Goal: Task Accomplishment & Management: Manage account settings

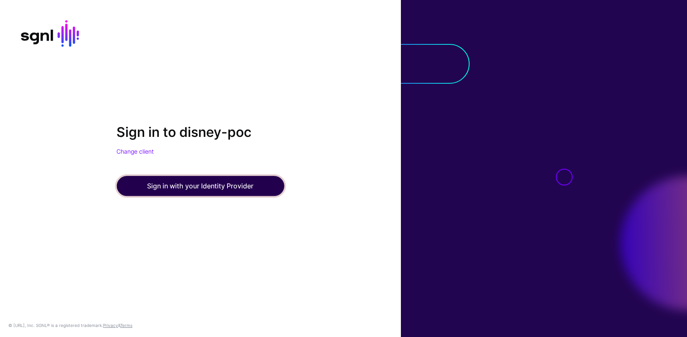
click at [176, 188] on button "Sign in with your Identity Provider" at bounding box center [200, 186] width 168 height 20
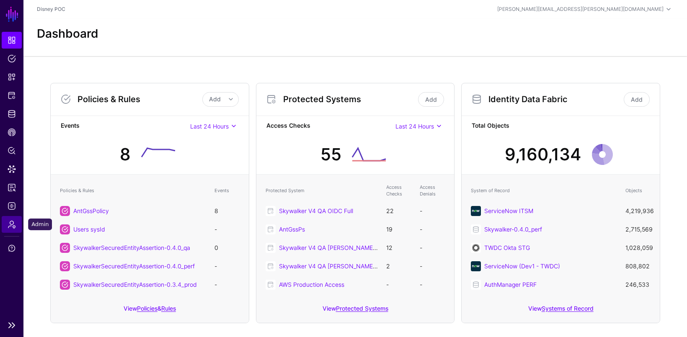
click at [13, 225] on span "Admin" at bounding box center [12, 224] width 8 height 8
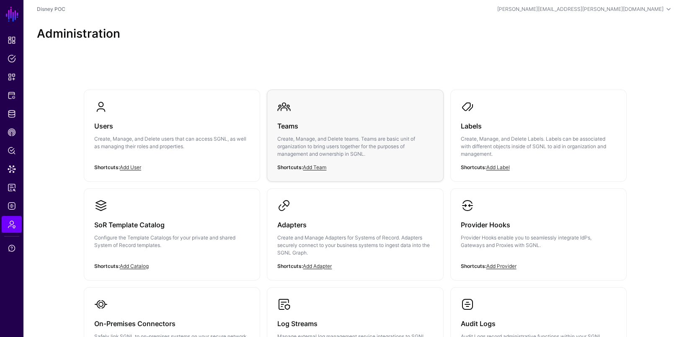
click at [313, 129] on h3 "Teams" at bounding box center [354, 126] width 155 height 12
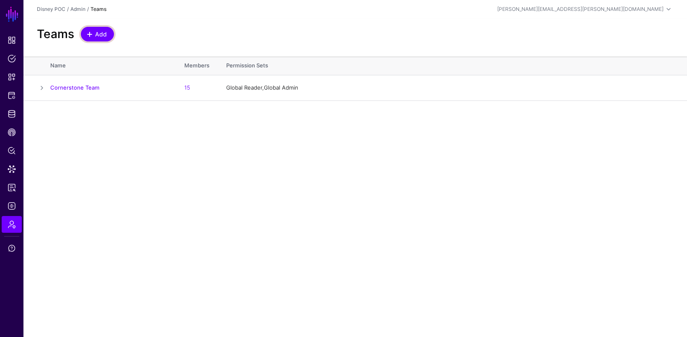
click at [103, 36] on span "Add" at bounding box center [101, 34] width 14 height 9
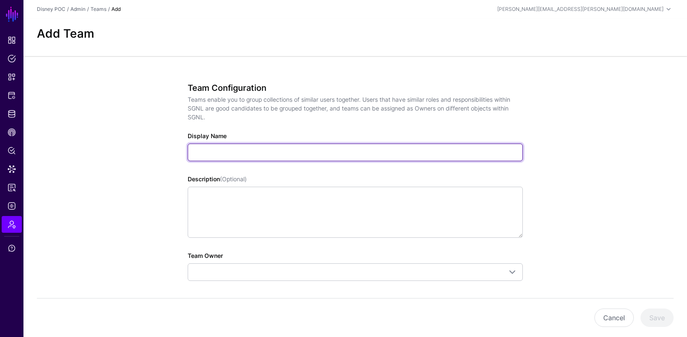
click at [214, 150] on input "Display Name" at bounding box center [355, 153] width 335 height 18
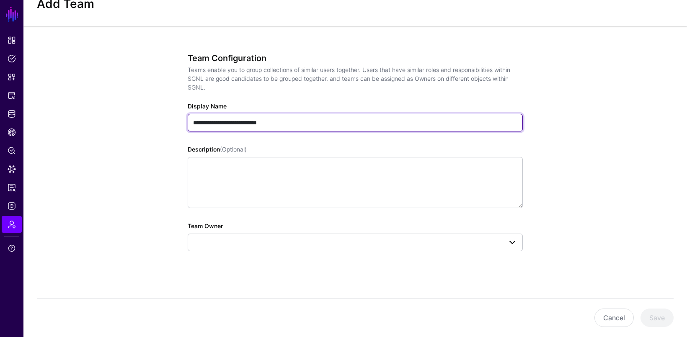
type input "**********"
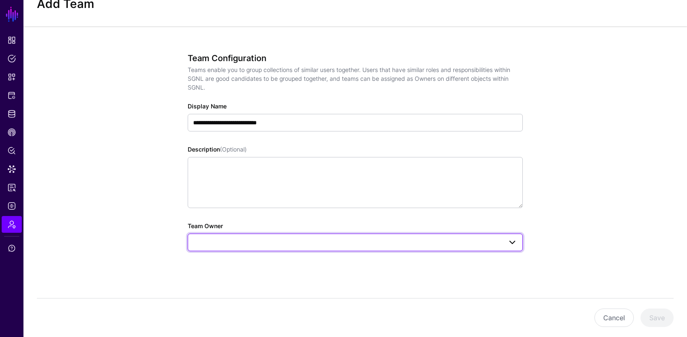
click at [232, 242] on span at bounding box center [355, 243] width 324 height 10
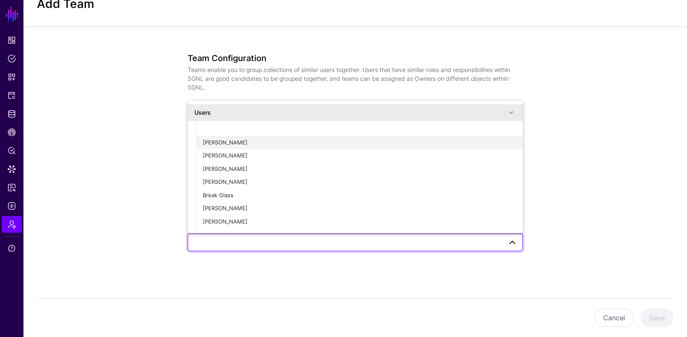
click at [244, 146] on button "[PERSON_NAME]" at bounding box center [359, 142] width 327 height 13
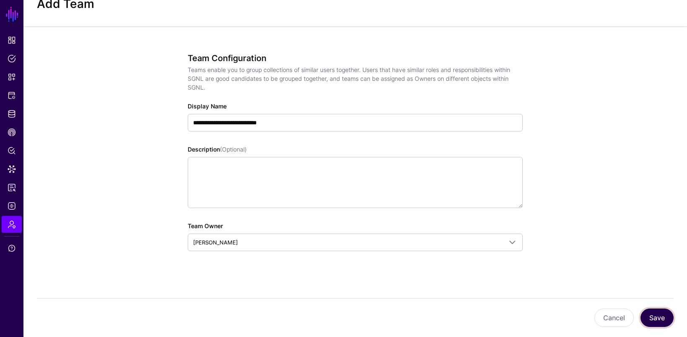
click at [664, 315] on button "Save" at bounding box center [656, 318] width 33 height 18
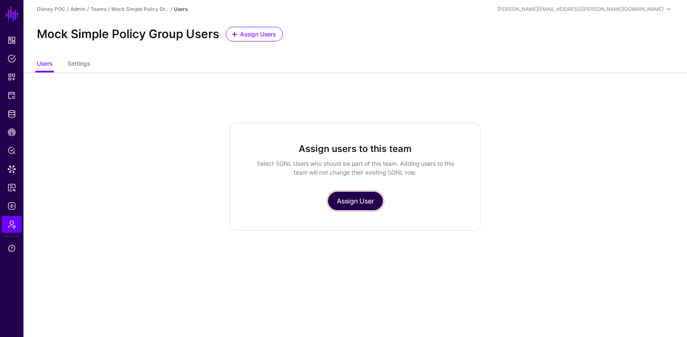
click at [366, 199] on link "Assign User" at bounding box center [355, 201] width 55 height 18
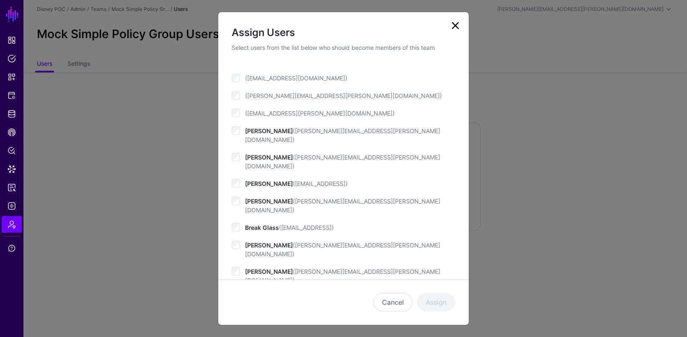
scroll to position [18, 0]
click at [240, 151] on div "Andrea Test (andrea.adams.disney@google.com)" at bounding box center [344, 164] width 224 height 26
click at [427, 299] on button "Assign" at bounding box center [436, 302] width 39 height 18
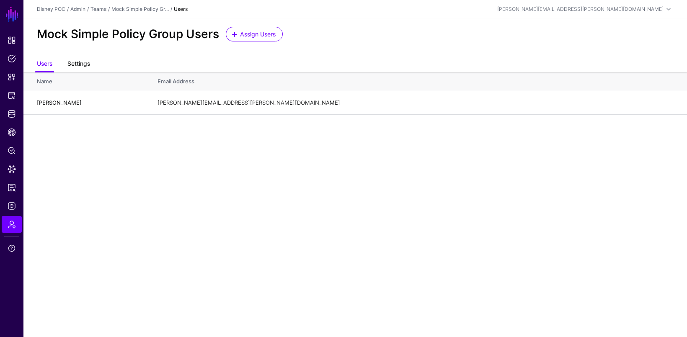
click at [80, 65] on link "Settings" at bounding box center [78, 65] width 23 height 16
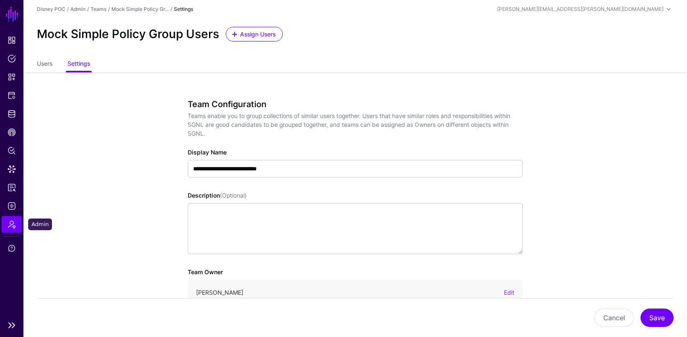
click at [10, 226] on span "Admin" at bounding box center [12, 224] width 8 height 8
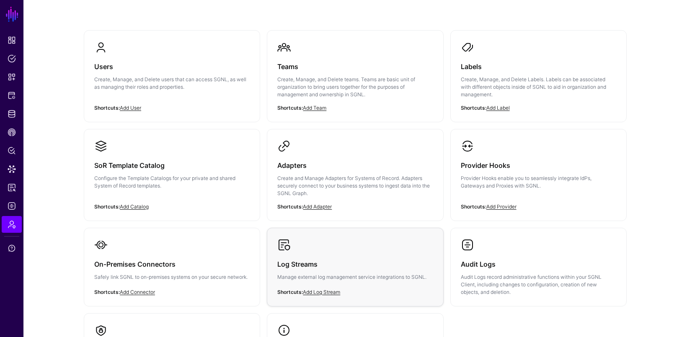
scroll to position [18, 0]
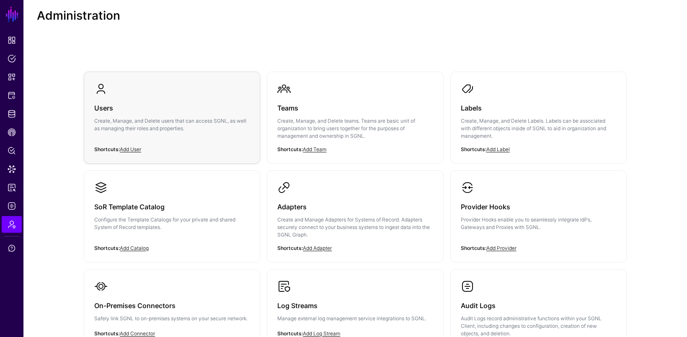
click at [236, 122] on p "Create, Manage, and Delete users that can access SGNL, as well as managing thei…" at bounding box center [171, 124] width 155 height 15
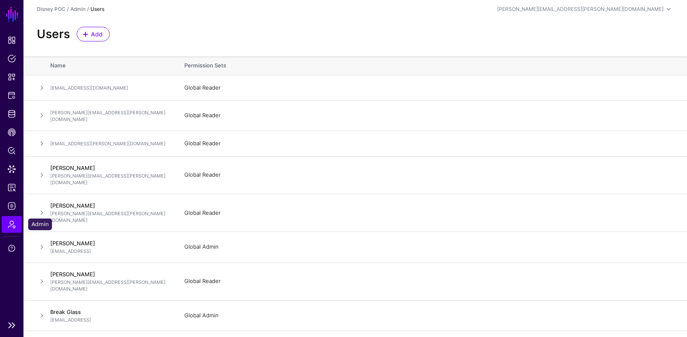
click at [13, 222] on span "Admin" at bounding box center [12, 224] width 8 height 8
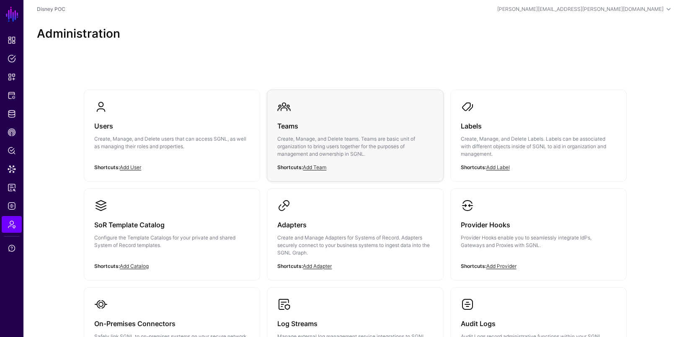
click at [320, 108] on link "Teams Create, Manage, and Delete teams. Teams are basic unit of organization to…" at bounding box center [355, 135] width 176 height 91
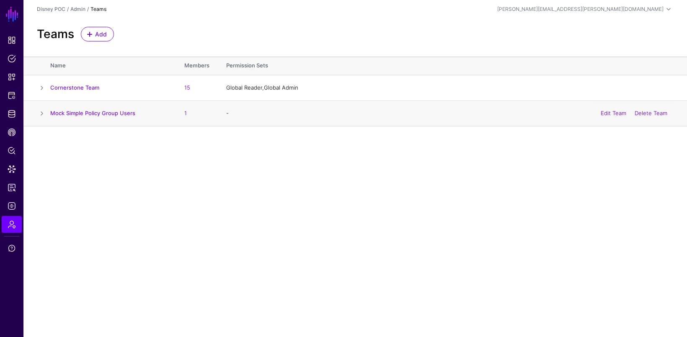
click at [43, 113] on span at bounding box center [42, 113] width 10 height 10
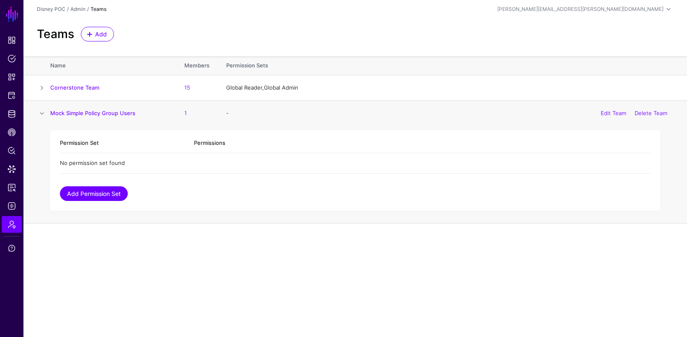
click at [107, 190] on link "Add Permission Set" at bounding box center [94, 193] width 68 height 15
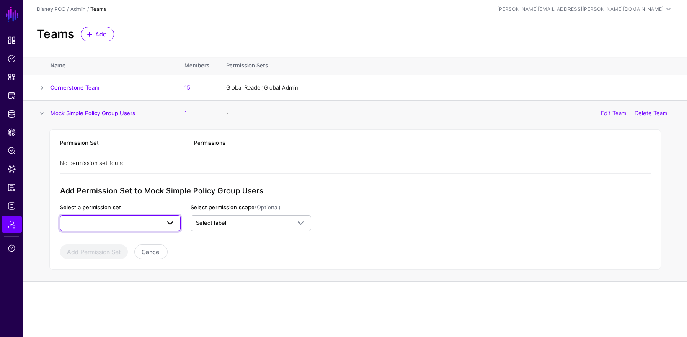
click at [116, 226] on span at bounding box center [120, 223] width 110 height 10
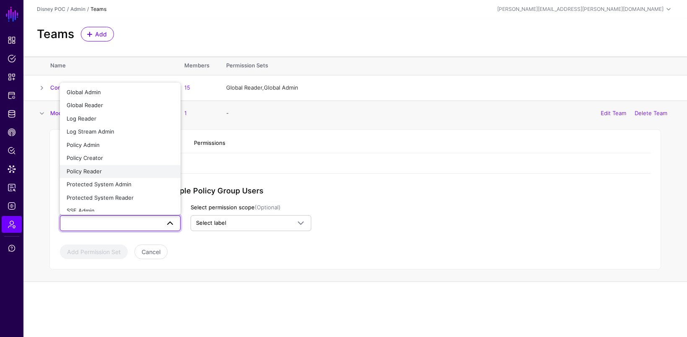
click at [112, 168] on div "Policy Reader" at bounding box center [120, 172] width 107 height 8
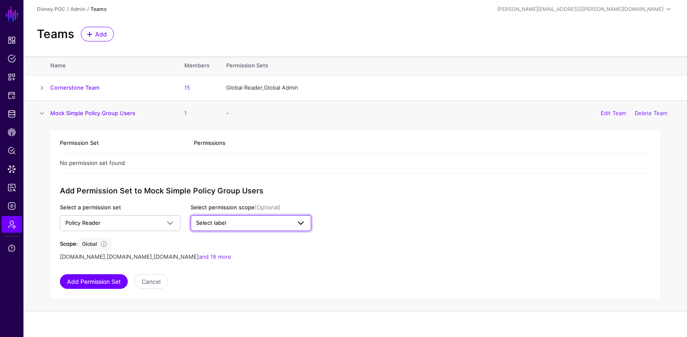
click at [198, 223] on span "Select label" at bounding box center [211, 222] width 30 height 7
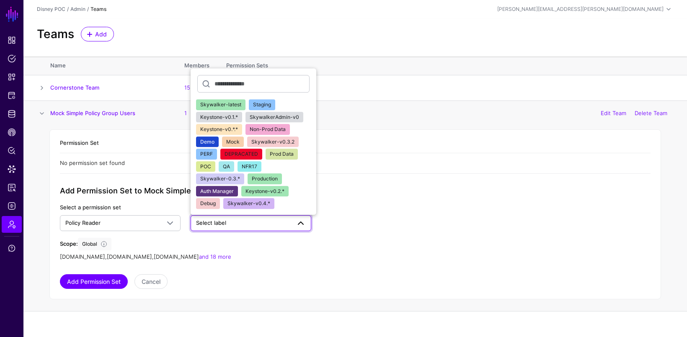
click at [369, 198] on app-admin-shared-permissions "Permission Set Permissions No permission set found Add Permission Set to Mock S…" at bounding box center [355, 211] width 591 height 156
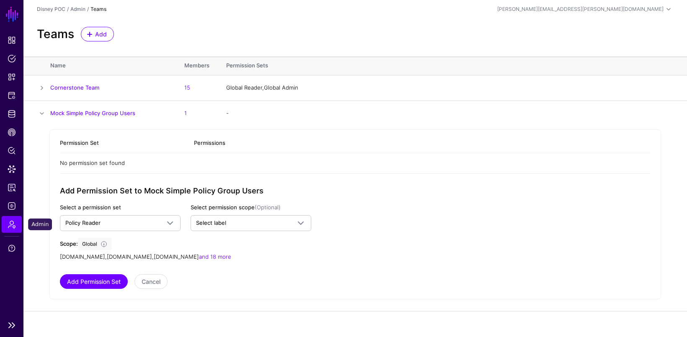
click at [8, 226] on span "Admin" at bounding box center [12, 224] width 8 height 8
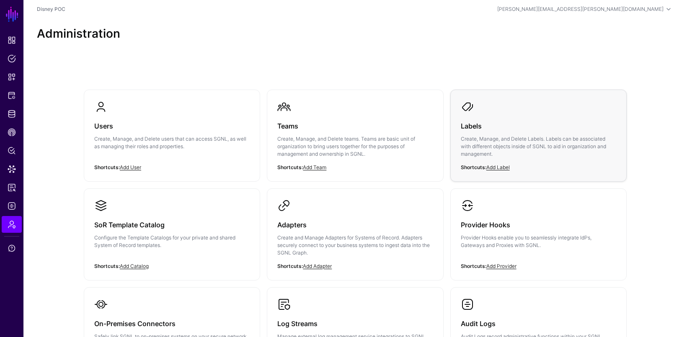
click at [496, 112] on link "Labels Create, Manage, and Delete Labels. Labels can be associated with differe…" at bounding box center [539, 135] width 176 height 91
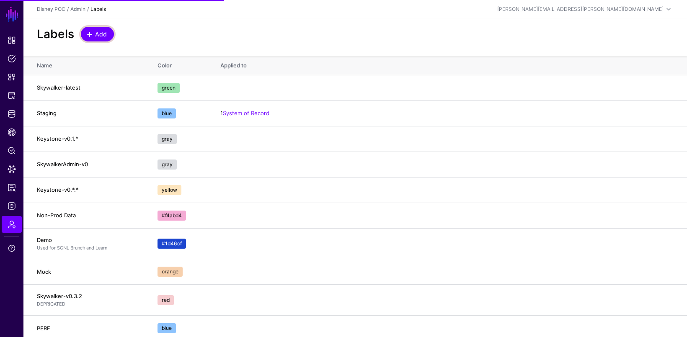
click at [90, 36] on span at bounding box center [89, 34] width 7 height 7
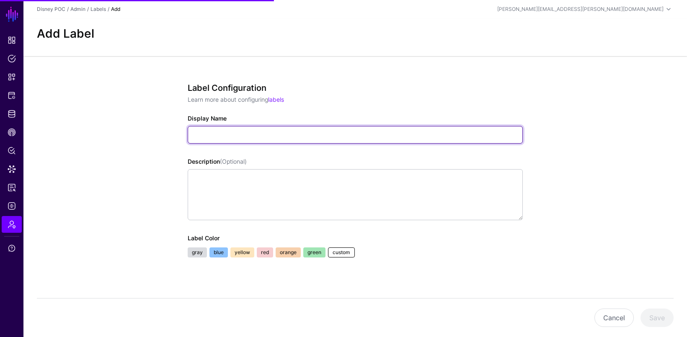
click at [222, 128] on input "Display Name" at bounding box center [355, 135] width 335 height 18
type input "*"
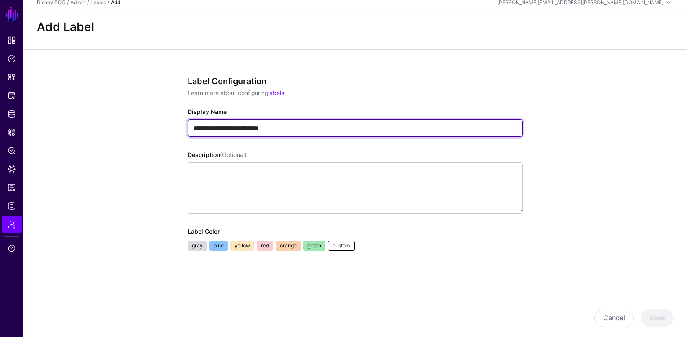
type input "**********"
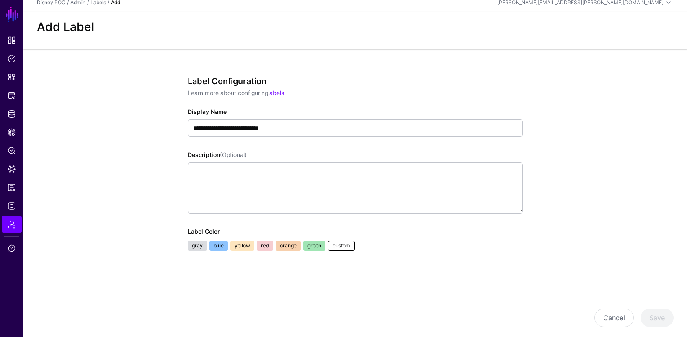
click at [212, 244] on link "blue" at bounding box center [218, 246] width 18 height 10
click at [657, 318] on button "Save" at bounding box center [656, 318] width 33 height 18
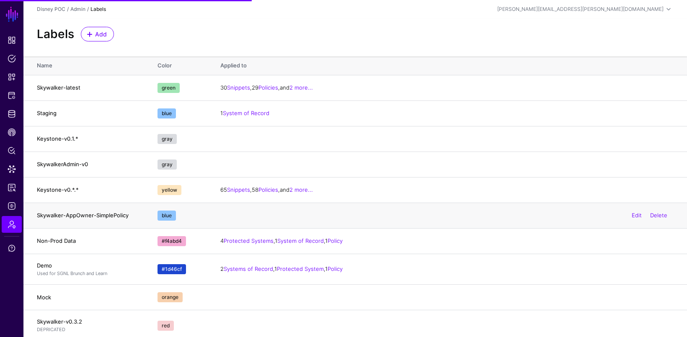
click at [77, 214] on h4 "Skywalker-AppOwner-SimplePolicy" at bounding box center [89, 216] width 104 height 8
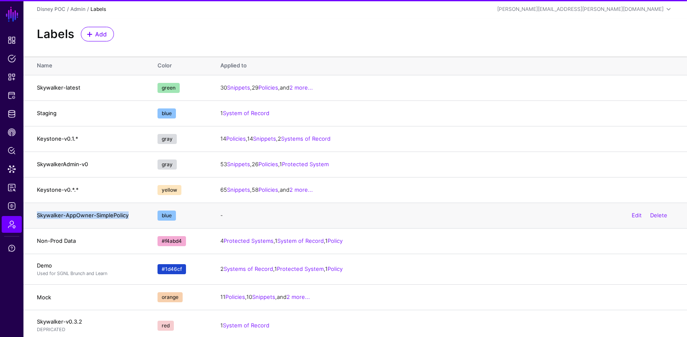
click at [77, 214] on h4 "Skywalker-AppOwner-SimplePolicy" at bounding box center [89, 216] width 104 height 8
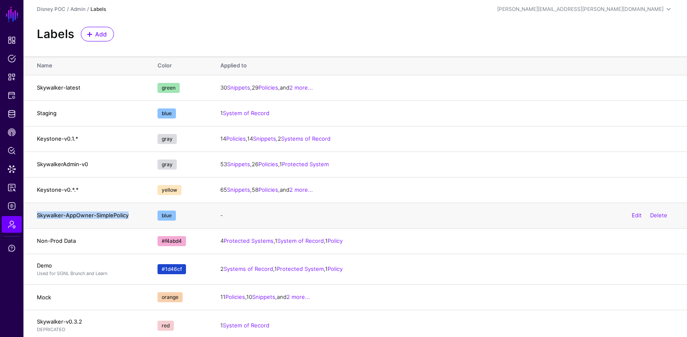
click at [77, 214] on h4 "Skywalker-AppOwner-SimplePolicy" at bounding box center [89, 216] width 104 height 8
copy h4 "Skywalker-AppOwner-SimplePolicy"
click at [100, 30] on span "Add" at bounding box center [101, 34] width 14 height 9
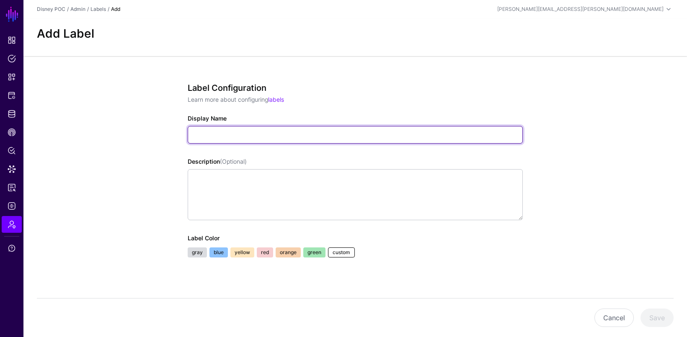
click at [231, 138] on input "Display Name" at bounding box center [355, 135] width 335 height 18
paste input "**********"
click at [255, 138] on input "**********" at bounding box center [355, 135] width 335 height 18
type input "**********"
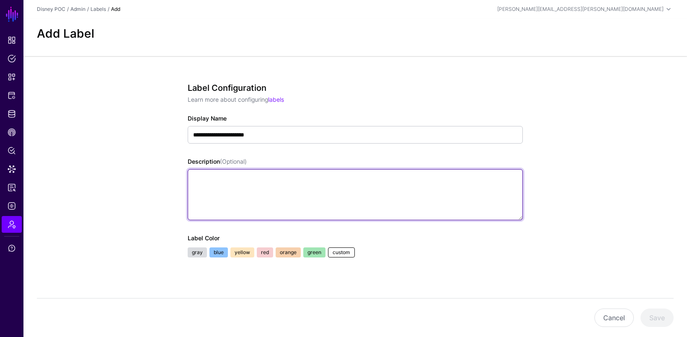
click at [327, 200] on textarea "Description (Optional)" at bounding box center [355, 194] width 335 height 51
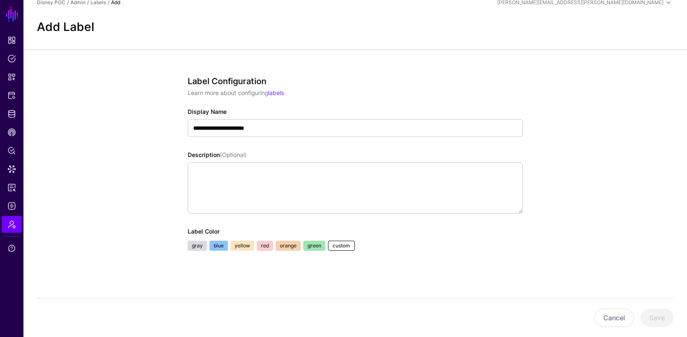
click at [287, 242] on link "orange" at bounding box center [288, 246] width 25 height 10
click at [656, 316] on button "Save" at bounding box center [656, 318] width 33 height 18
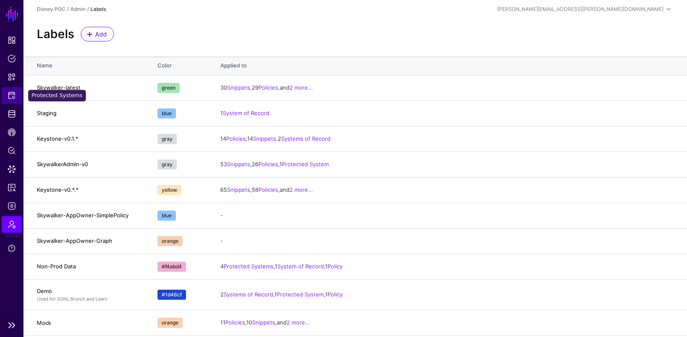
click at [8, 94] on span "Protected Systems" at bounding box center [12, 95] width 8 height 8
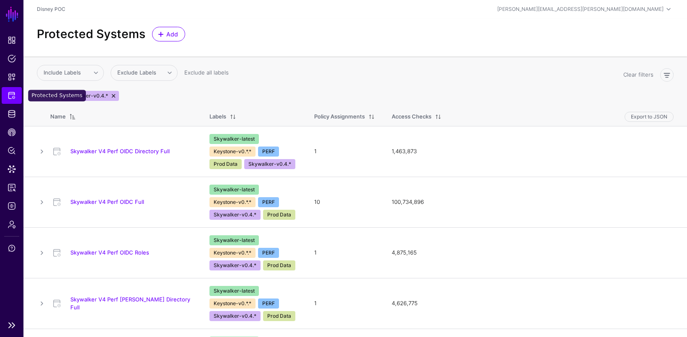
click at [8, 91] on span "Protected Systems" at bounding box center [12, 95] width 8 height 8
click at [113, 95] on link at bounding box center [113, 96] width 7 height 7
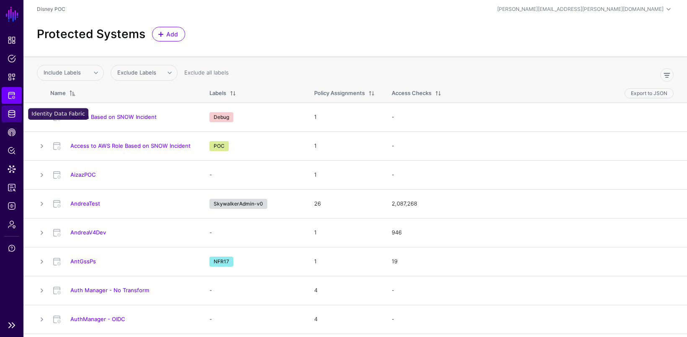
click at [11, 113] on span "Identity Data Fabric" at bounding box center [12, 114] width 8 height 8
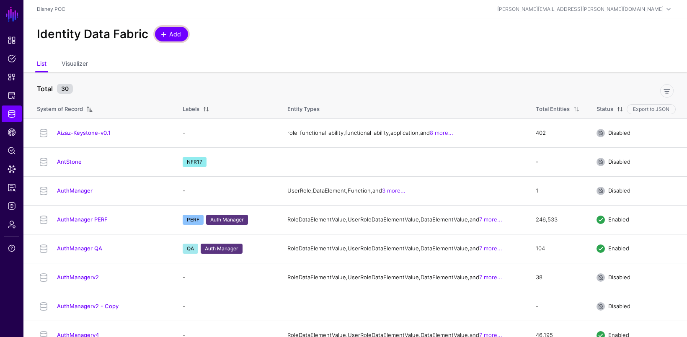
click at [168, 38] on span "Add" at bounding box center [175, 34] width 14 height 9
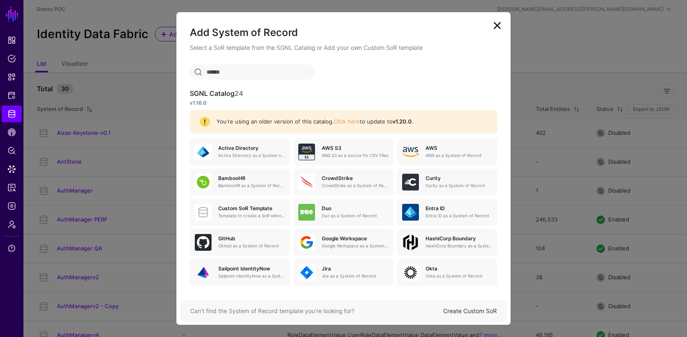
click at [457, 311] on link "Create Custom SoR" at bounding box center [470, 310] width 54 height 7
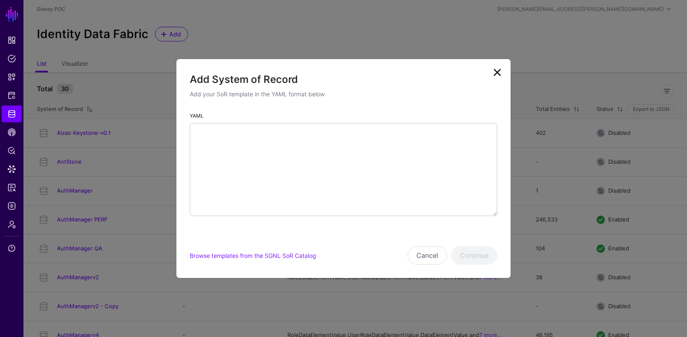
click at [496, 76] on link at bounding box center [497, 72] width 13 height 13
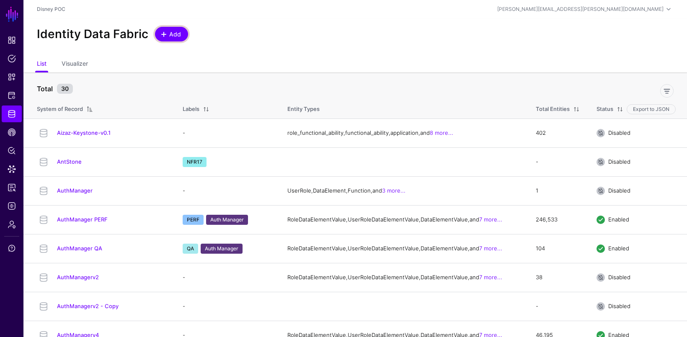
click at [173, 31] on span "Add" at bounding box center [175, 34] width 14 height 9
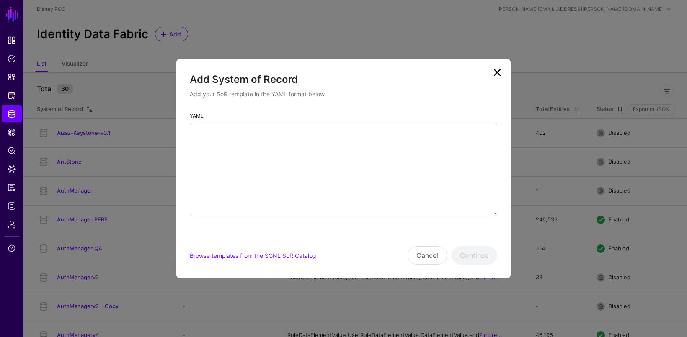
click at [468, 255] on div "Cancel Continue" at bounding box center [453, 255] width 90 height 18
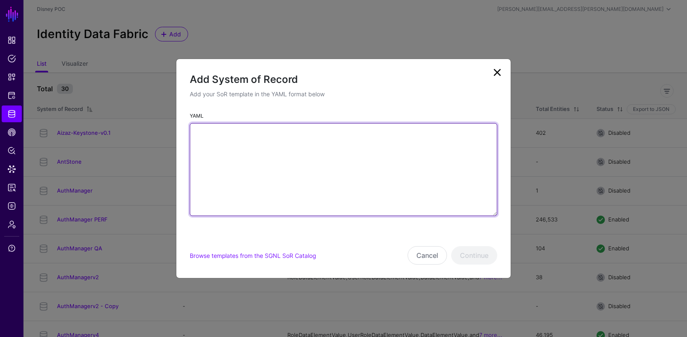
click at [439, 166] on textarea "YAML" at bounding box center [343, 169] width 307 height 93
type textarea "**"
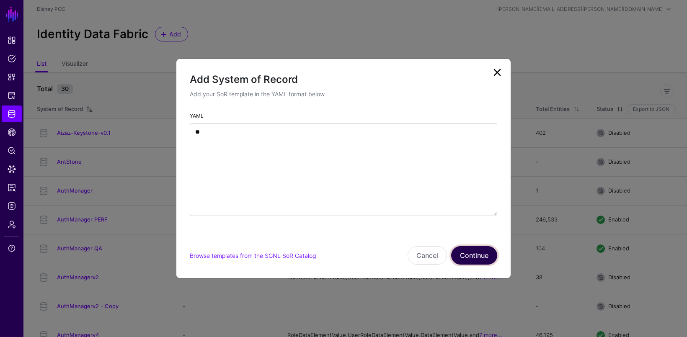
click at [473, 252] on button "Continue" at bounding box center [474, 255] width 46 height 18
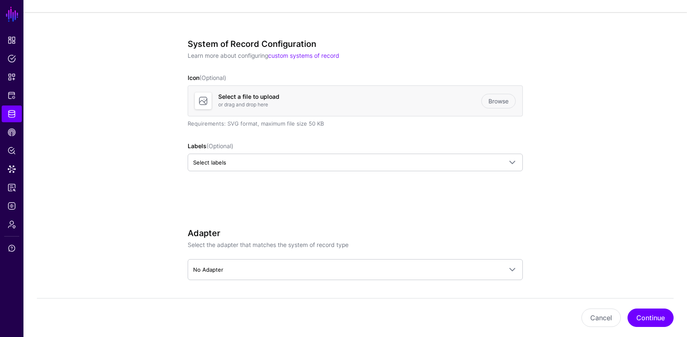
scroll to position [53, 0]
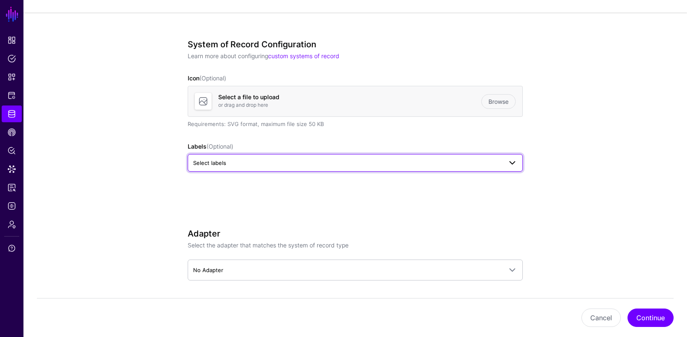
click at [462, 168] on link "Select labels" at bounding box center [355, 163] width 335 height 18
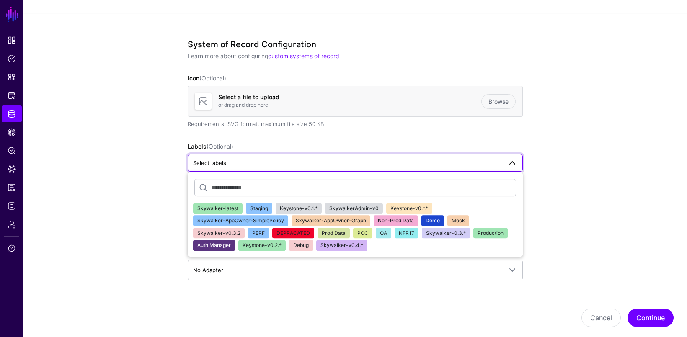
click at [256, 220] on span "Skywalker-AppOwner-SimplePolicy" at bounding box center [240, 220] width 87 height 6
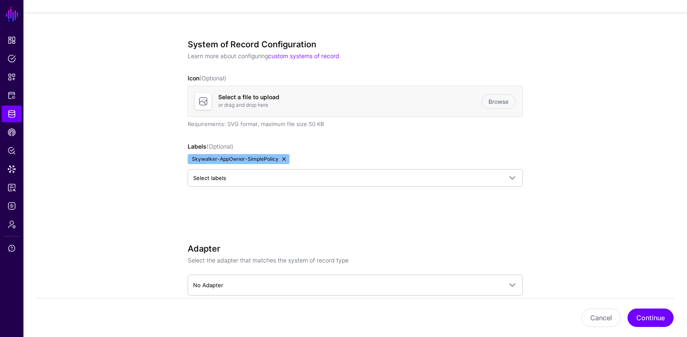
click at [283, 157] on link at bounding box center [284, 159] width 7 height 7
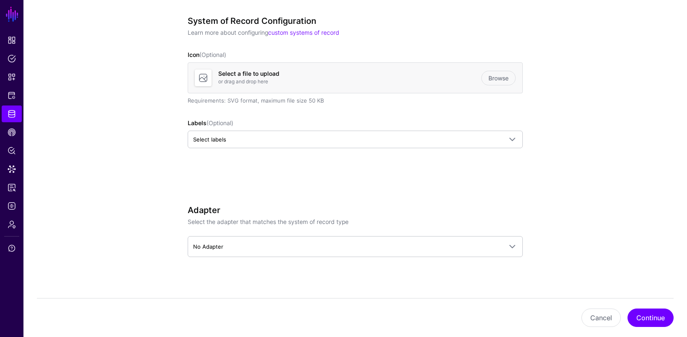
scroll to position [82, 0]
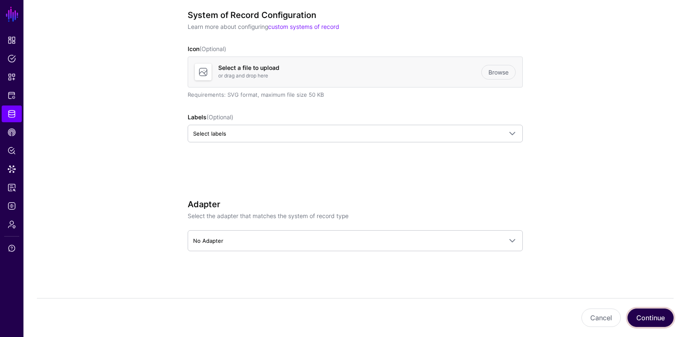
click at [666, 321] on button "Continue" at bounding box center [650, 318] width 46 height 18
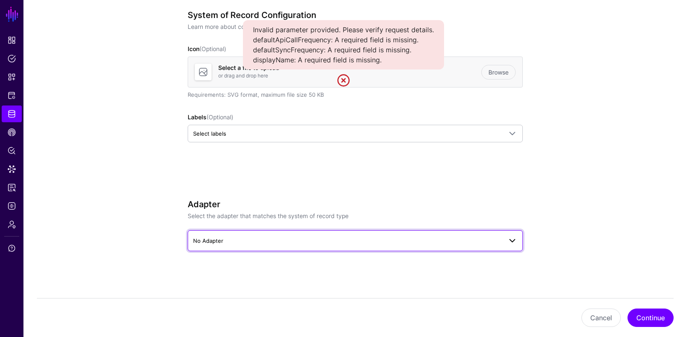
click at [276, 242] on span "No Adapter" at bounding box center [347, 240] width 309 height 9
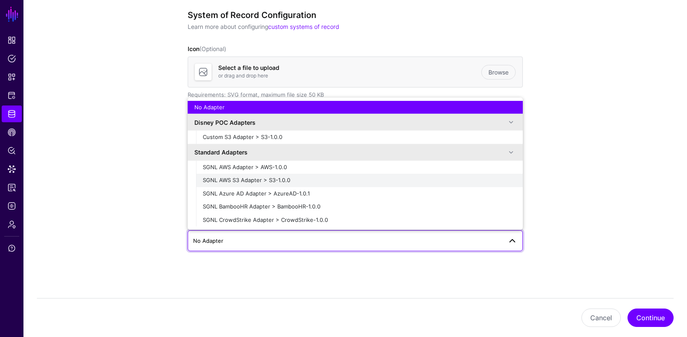
click at [301, 180] on div "SGNL AWS S3 Adapter > S3-1.0.0" at bounding box center [359, 180] width 313 height 8
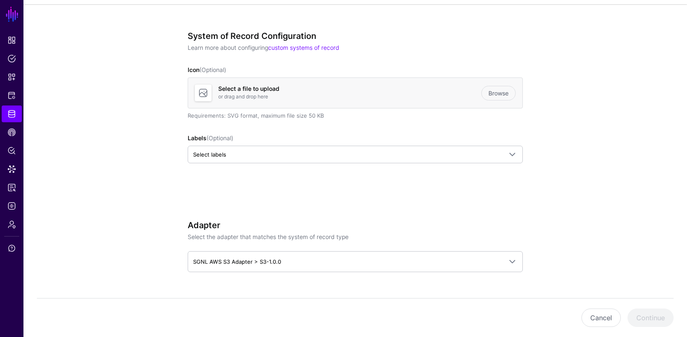
scroll to position [126, 0]
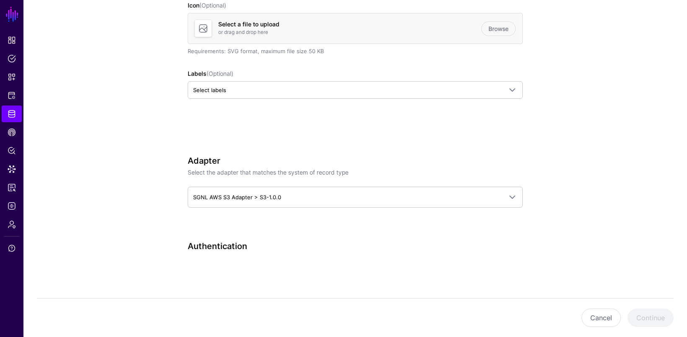
click at [247, 235] on div "System of Record Configuration Learn more about configuring custom systems of r…" at bounding box center [355, 120] width 335 height 308
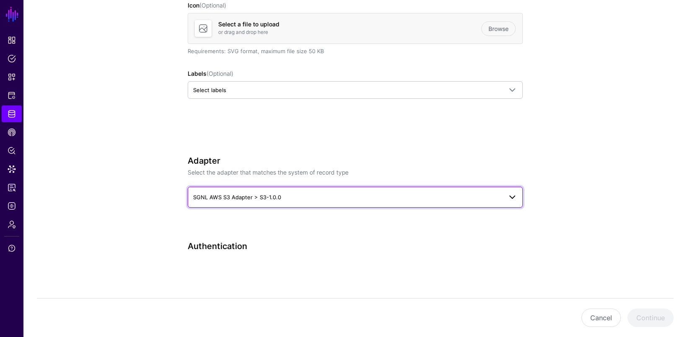
click at [356, 192] on span "SGNL AWS S3 Adapter > S3-1.0.0" at bounding box center [355, 197] width 324 height 10
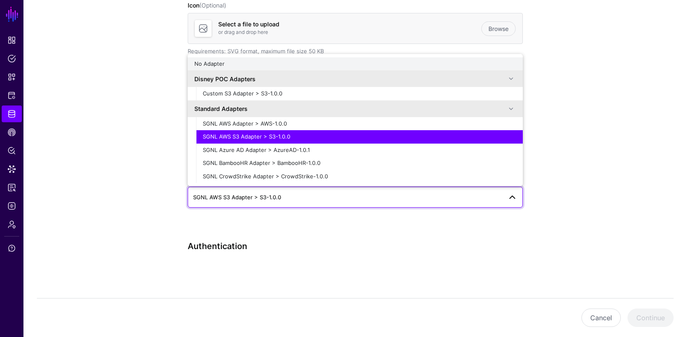
click at [344, 67] on button "No Adapter" at bounding box center [355, 63] width 335 height 13
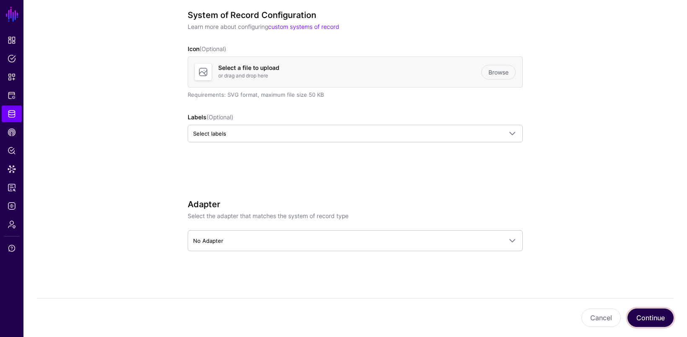
click at [650, 320] on button "Continue" at bounding box center [650, 318] width 46 height 18
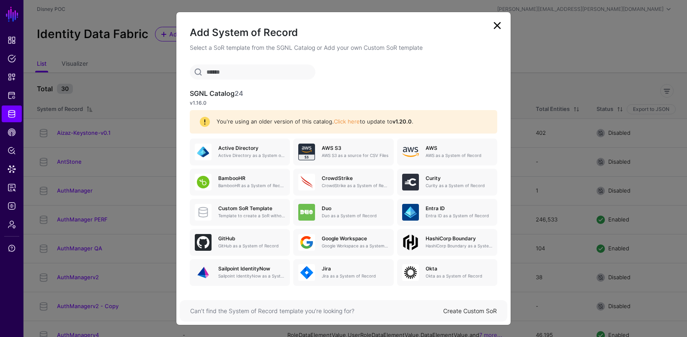
click at [460, 308] on link "Create Custom SoR" at bounding box center [470, 310] width 54 height 7
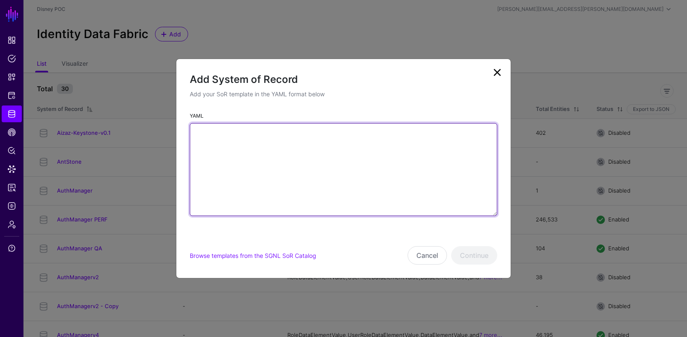
click at [420, 195] on textarea "YAML" at bounding box center [343, 169] width 307 height 93
type textarea "**"
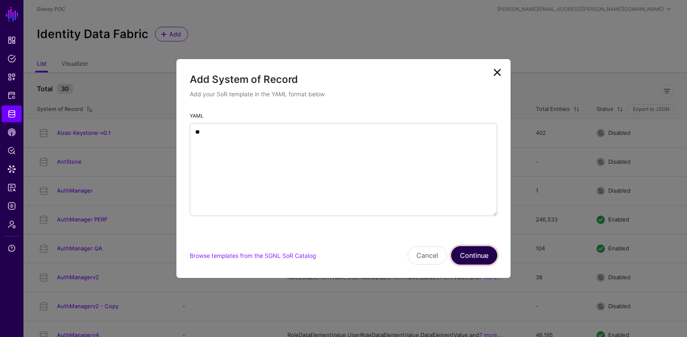
click at [485, 254] on button "Continue" at bounding box center [474, 255] width 46 height 18
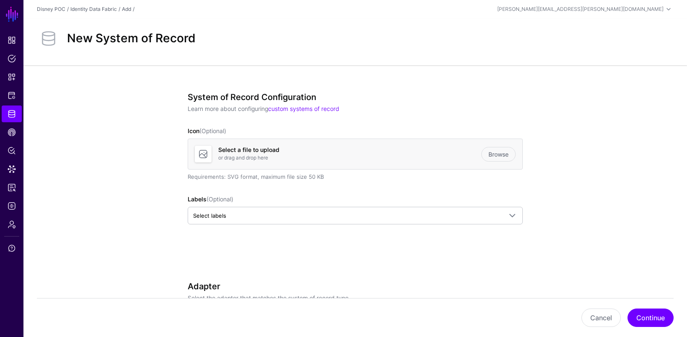
scroll to position [82, 0]
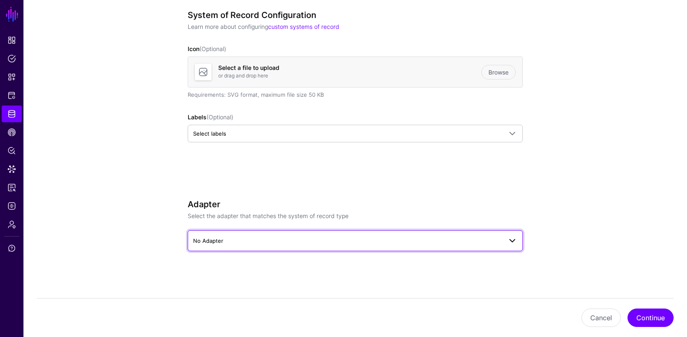
click at [486, 238] on span "No Adapter" at bounding box center [347, 240] width 309 height 9
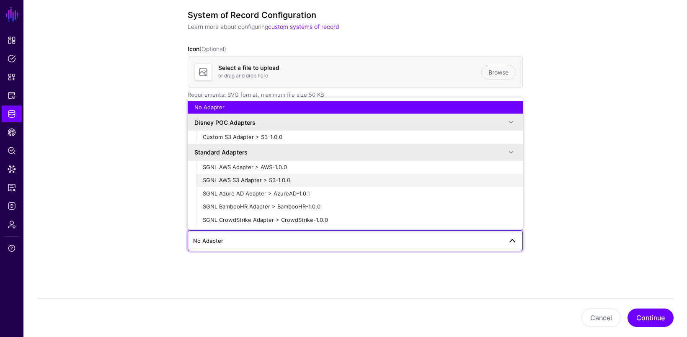
click at [396, 177] on div "SGNL AWS S3 Adapter > S3-1.0.0" at bounding box center [359, 180] width 313 height 8
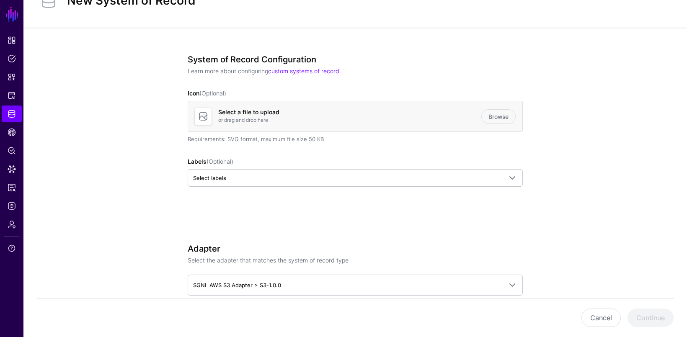
scroll to position [0, 0]
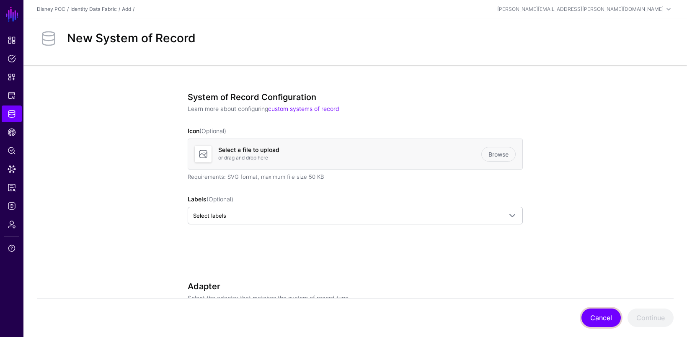
click at [605, 315] on button "Cancel" at bounding box center [600, 318] width 39 height 18
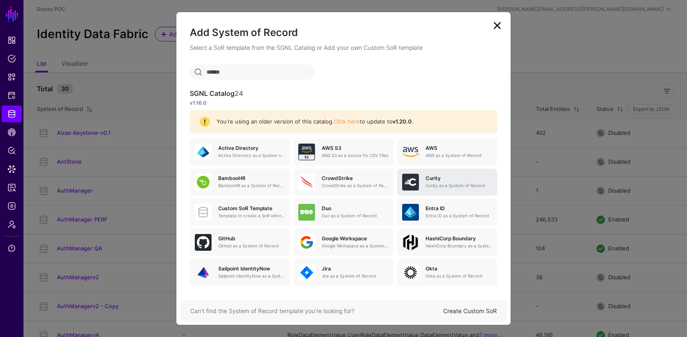
scroll to position [20, 0]
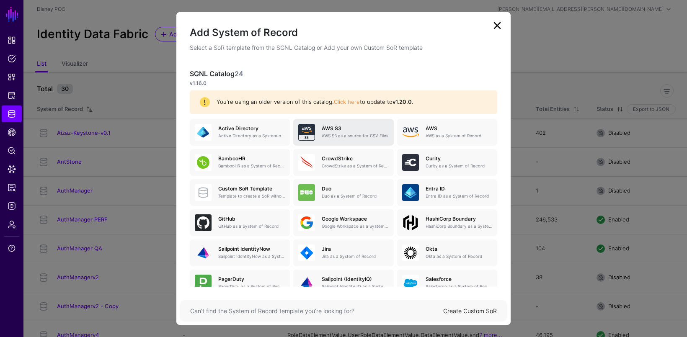
click at [377, 129] on h5 "AWS S3" at bounding box center [355, 129] width 67 height 6
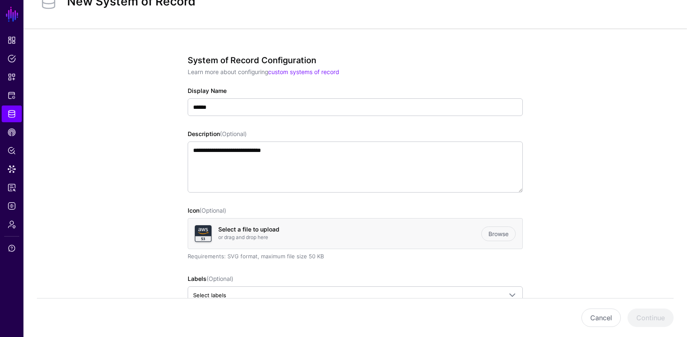
scroll to position [39, 0]
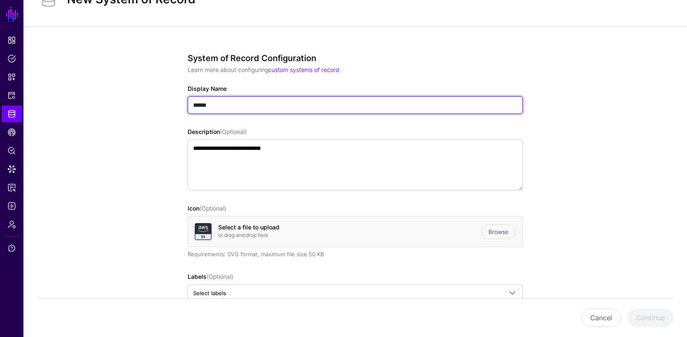
click at [354, 102] on input "******" at bounding box center [355, 105] width 335 height 18
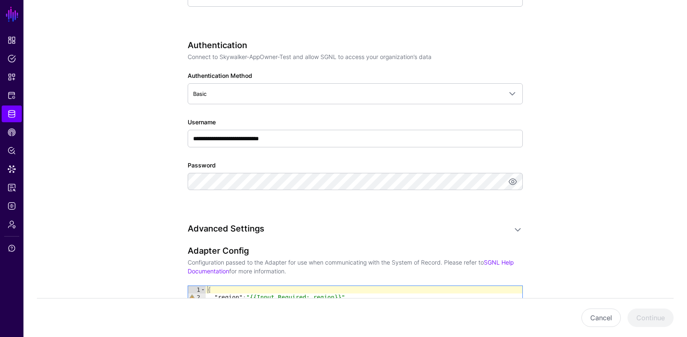
scroll to position [445, 0]
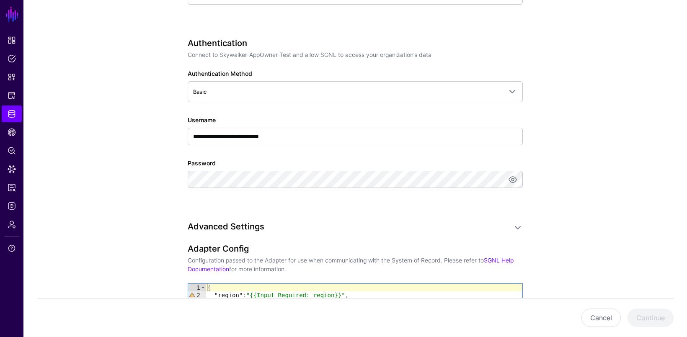
type input "**********"
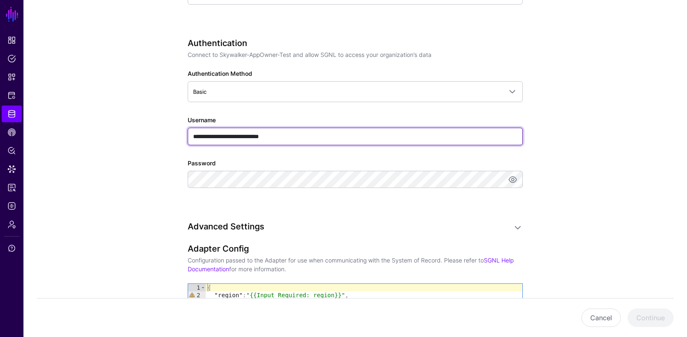
click at [308, 135] on input "**********" at bounding box center [355, 137] width 335 height 18
type input "***"
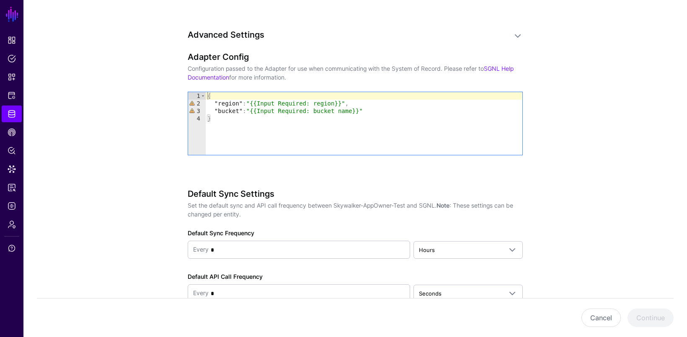
scroll to position [685, 0]
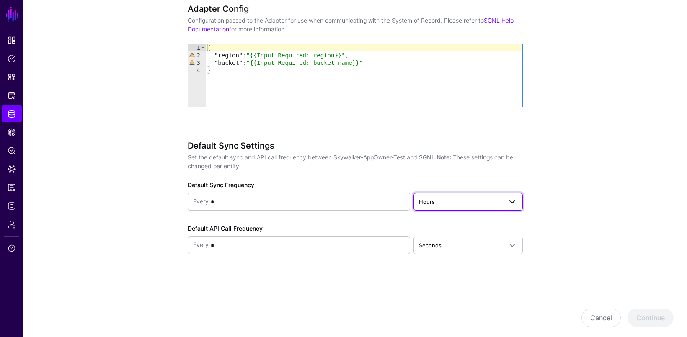
click at [444, 203] on span "Hours" at bounding box center [468, 202] width 98 height 10
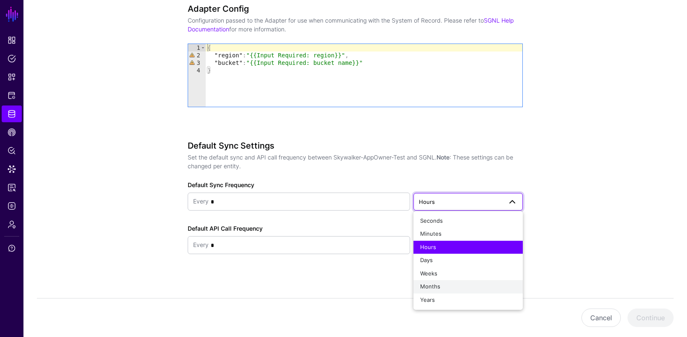
click at [433, 287] on span "Months" at bounding box center [430, 286] width 20 height 7
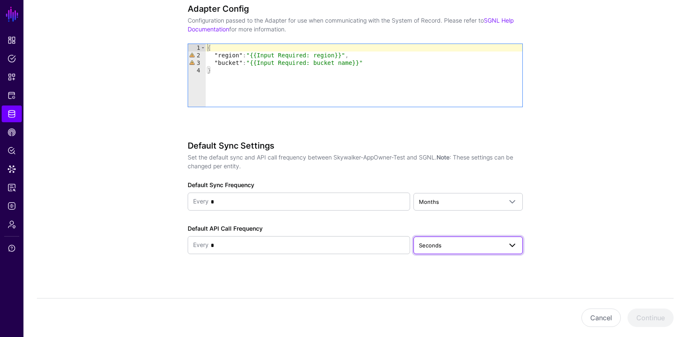
click at [444, 241] on span "Seconds" at bounding box center [460, 245] width 83 height 9
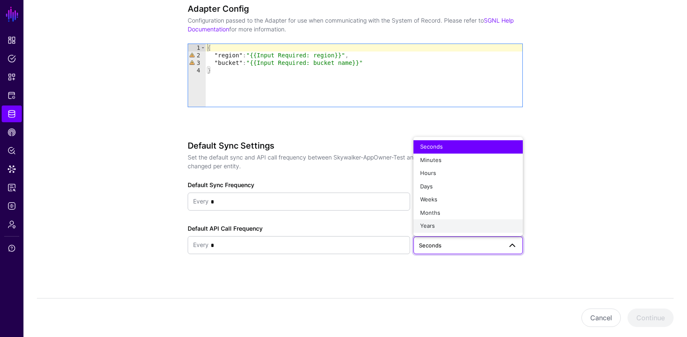
click at [444, 222] on div "Years" at bounding box center [468, 226] width 96 height 8
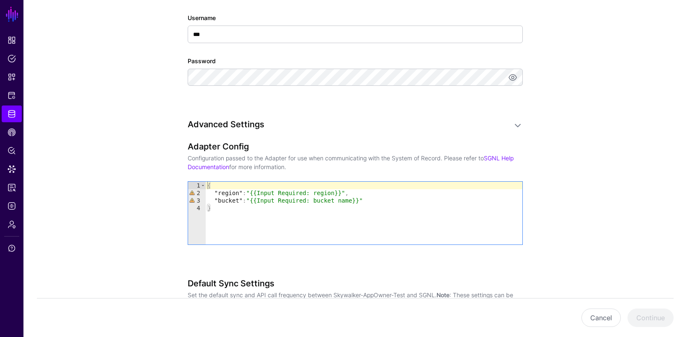
scroll to position [547, 0]
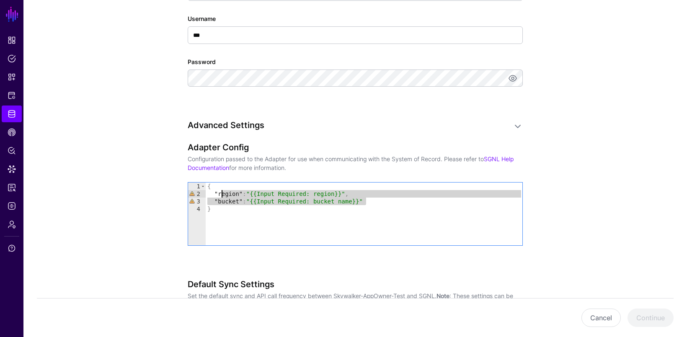
drag, startPoint x: 384, startPoint y: 198, endPoint x: 220, endPoint y: 188, distance: 164.1
click at [220, 188] on div "{ "region" : "{{Input Required: region}}" , "bucket" : "{{Input Required: bucke…" at bounding box center [364, 222] width 317 height 78
click at [372, 195] on div "{ "region" : "{{Input Required: region}}" , "bucket" : "{{Input Required: bucke…" at bounding box center [364, 214] width 317 height 63
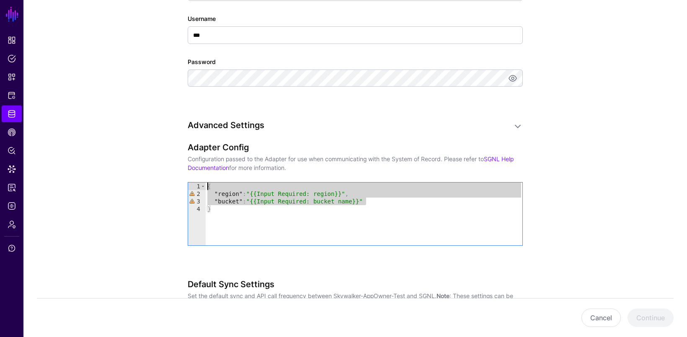
drag, startPoint x: 372, startPoint y: 198, endPoint x: 367, endPoint y: 177, distance: 21.9
click at [367, 177] on div "**********" at bounding box center [355, 205] width 335 height 127
type textarea "*"
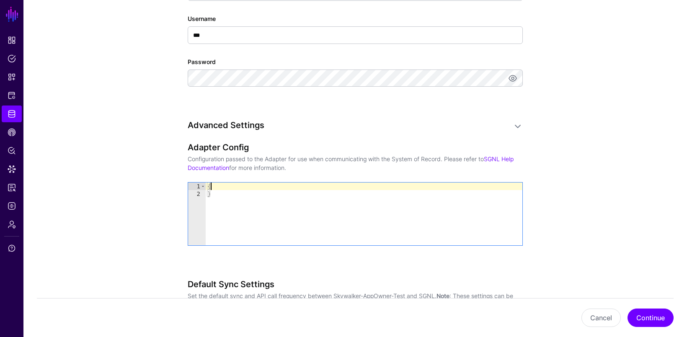
click at [674, 320] on div "Cancel Continue" at bounding box center [355, 317] width 664 height 39
click at [666, 318] on button "Continue" at bounding box center [650, 318] width 46 height 18
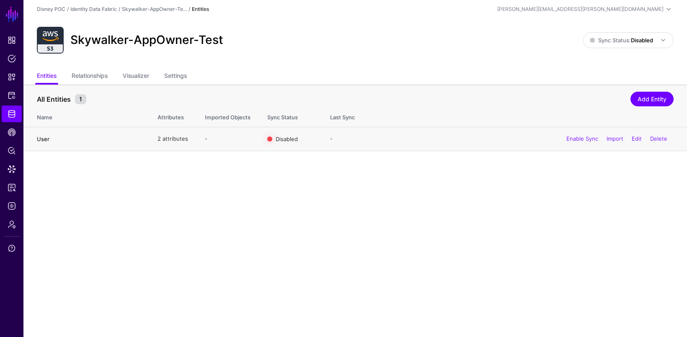
click at [46, 137] on link "User" at bounding box center [43, 139] width 13 height 7
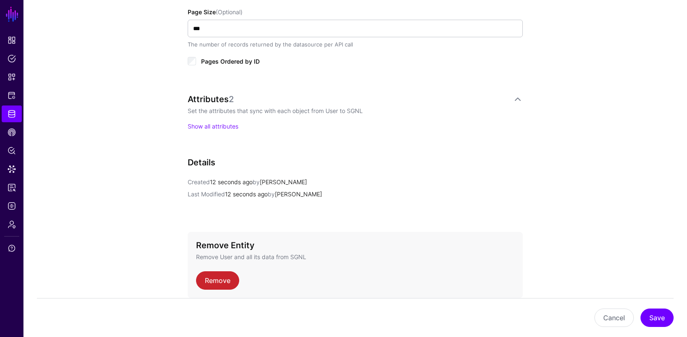
scroll to position [583, 0]
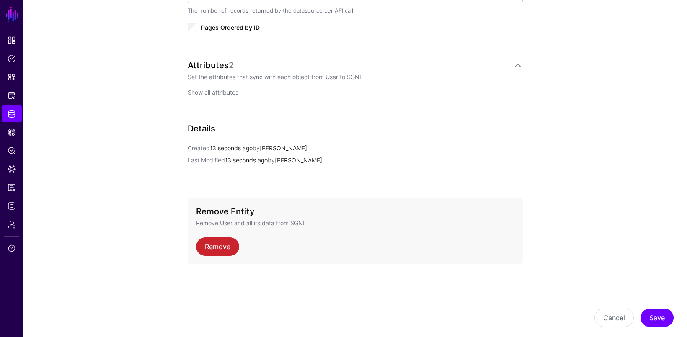
click at [227, 89] on link "Show all attributes" at bounding box center [213, 92] width 51 height 7
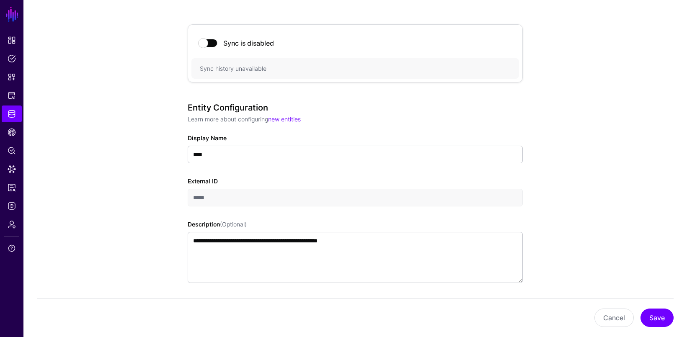
scroll to position [0, 0]
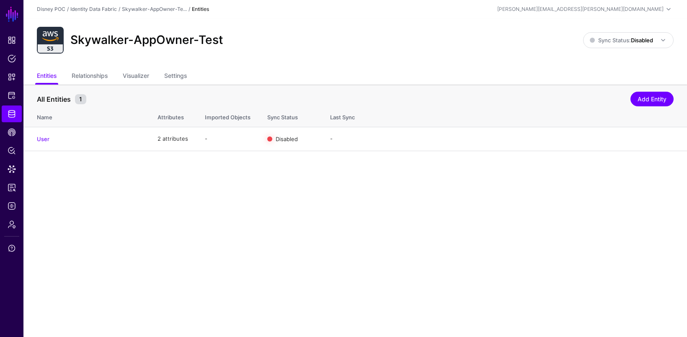
click at [75, 266] on main "SGNL Dashboard Policies Snippets Protected Systems Identity Data Fabric CAEP Hu…" at bounding box center [343, 168] width 687 height 337
click at [8, 78] on span "Snippets" at bounding box center [12, 77] width 8 height 8
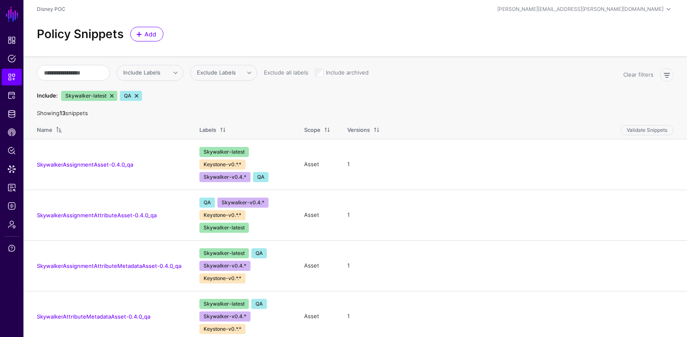
click at [113, 96] on link at bounding box center [111, 96] width 7 height 7
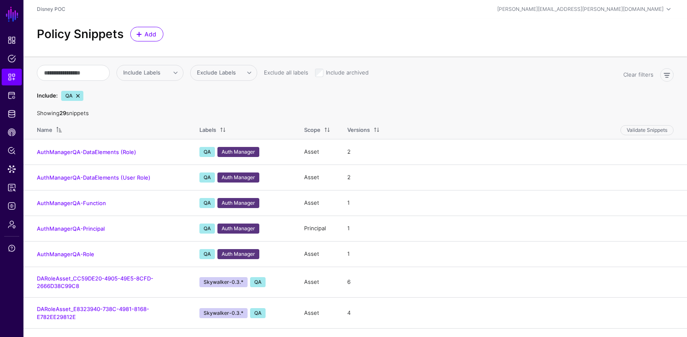
click at [77, 93] on link at bounding box center [78, 96] width 7 height 7
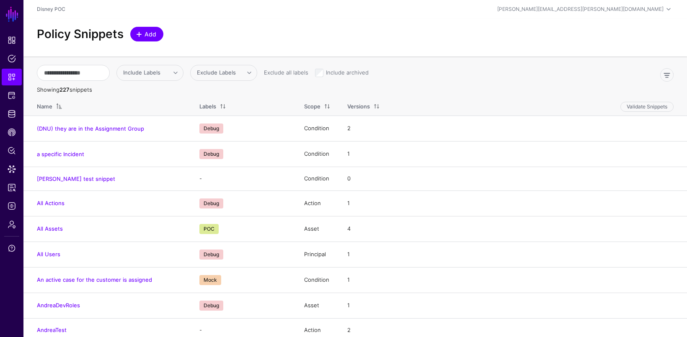
click at [157, 28] on link "Add" at bounding box center [146, 34] width 33 height 15
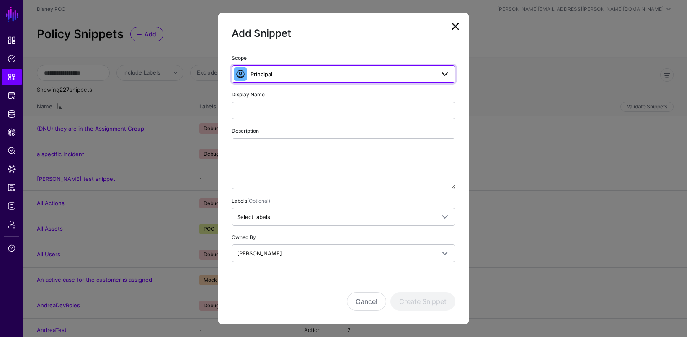
click at [275, 76] on span "Principal" at bounding box center [342, 74] width 184 height 9
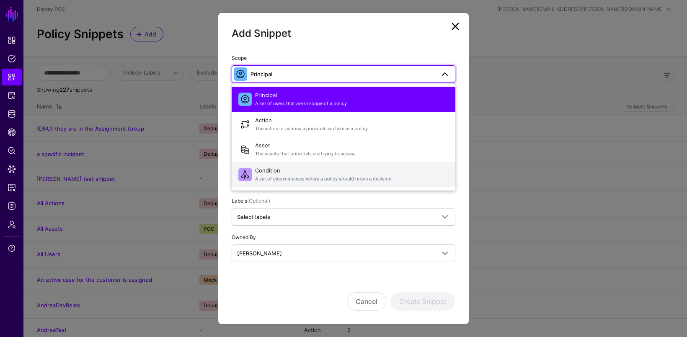
click at [282, 168] on span "Condition A set of circumstances where a policy should return a decision" at bounding box center [352, 175] width 194 height 20
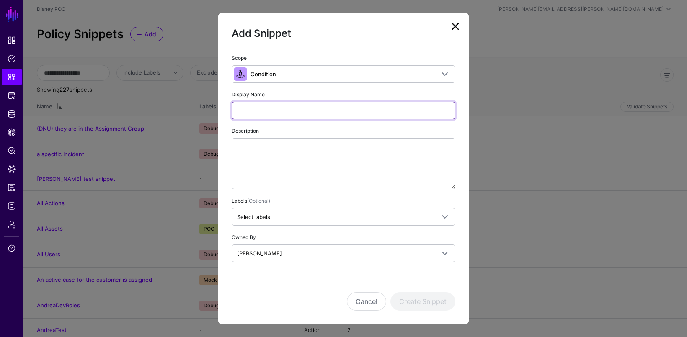
click at [304, 107] on input "Display Name" at bounding box center [344, 111] width 224 height 18
paste input "**********"
drag, startPoint x: 299, startPoint y: 109, endPoint x: 369, endPoint y: 109, distance: 70.8
click at [369, 109] on input "**********" at bounding box center [344, 111] width 224 height 18
type input "**********"
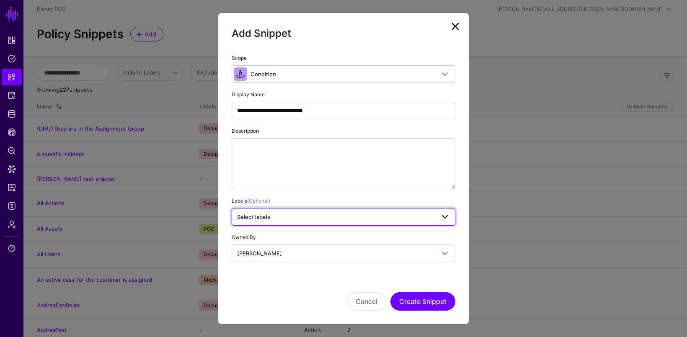
click at [317, 217] on span "Select labels" at bounding box center [336, 216] width 198 height 9
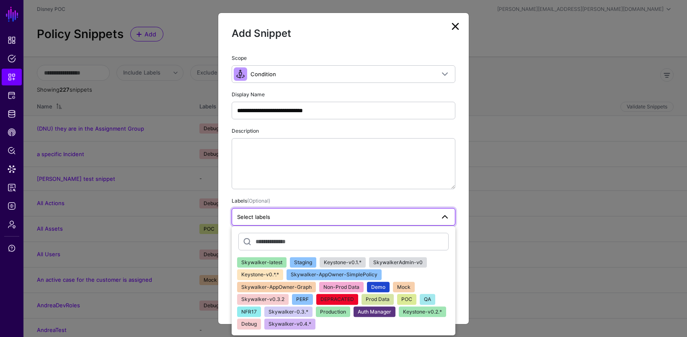
click at [312, 272] on span "Skywalker-AppOwner-SimplePolicy" at bounding box center [334, 274] width 87 height 6
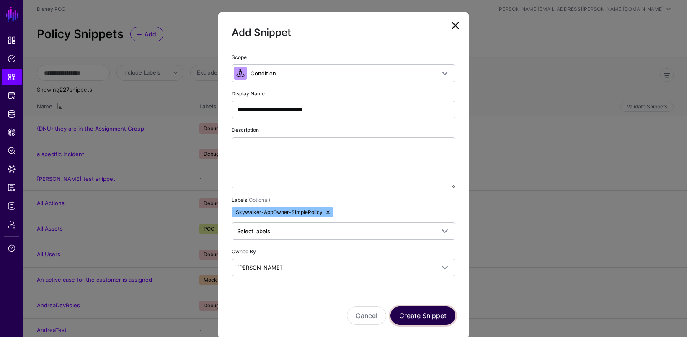
click at [421, 317] on button "Create Snippet" at bounding box center [422, 316] width 65 height 18
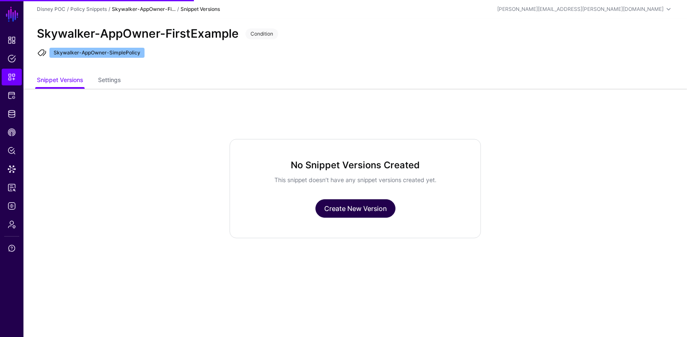
click at [370, 209] on link "Create New Version" at bounding box center [355, 208] width 80 height 18
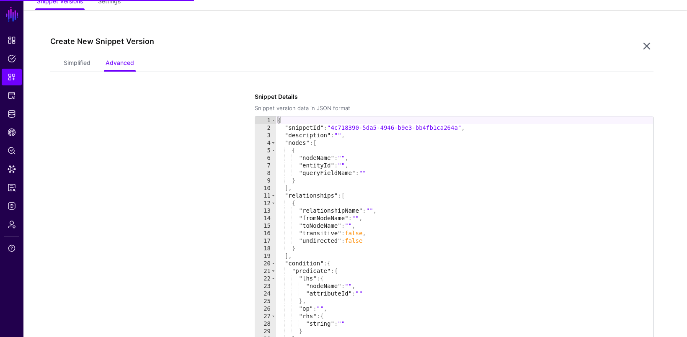
scroll to position [88, 0]
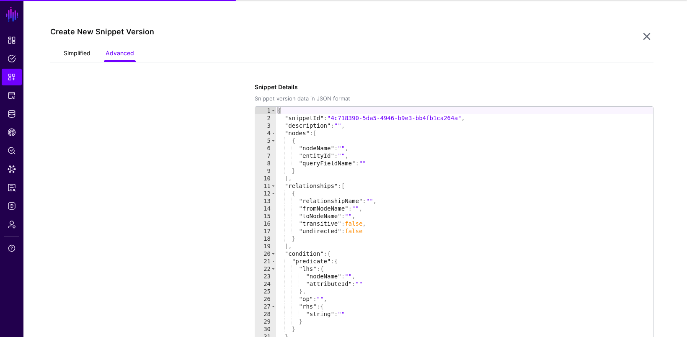
click at [72, 48] on link "Simplified" at bounding box center [77, 54] width 27 height 16
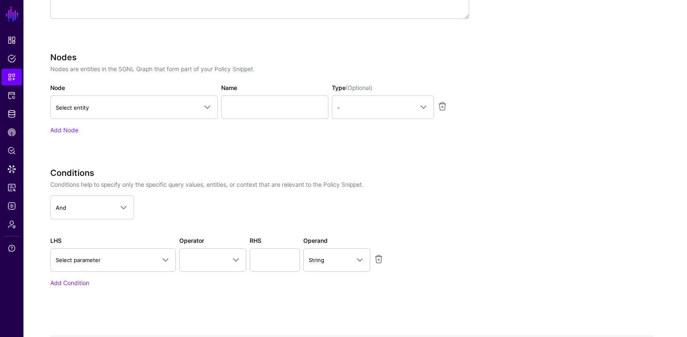
scroll to position [283, 0]
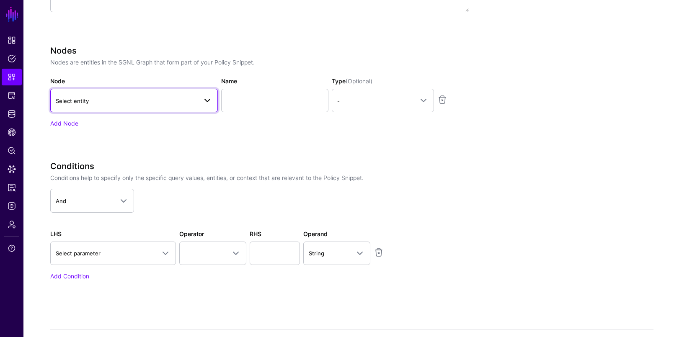
click at [152, 99] on span "Select entity" at bounding box center [127, 100] width 142 height 9
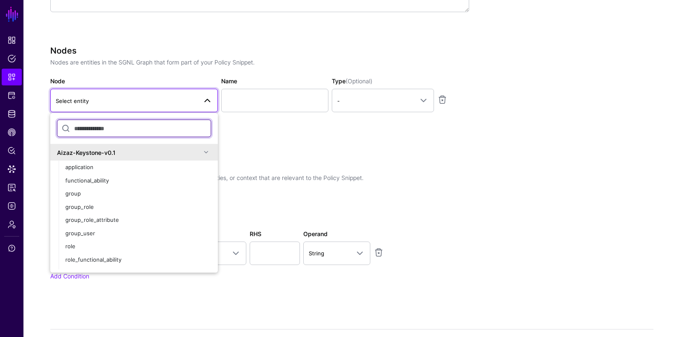
paste input "**********"
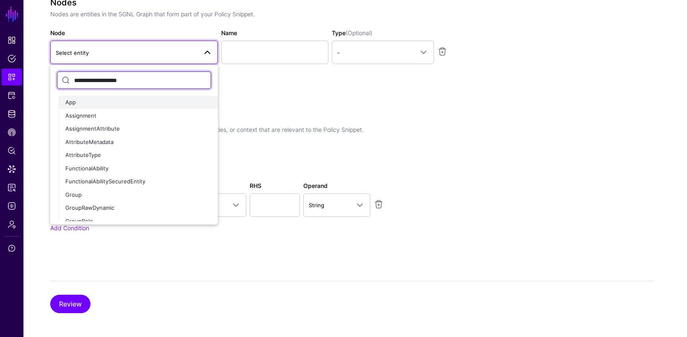
scroll to position [11, 0]
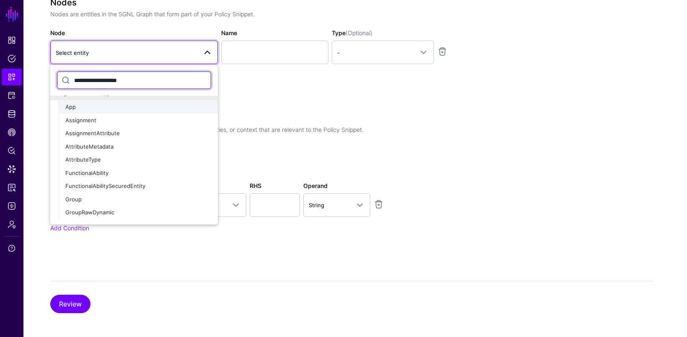
type input "**********"
click at [107, 103] on div "App" at bounding box center [138, 107] width 146 height 8
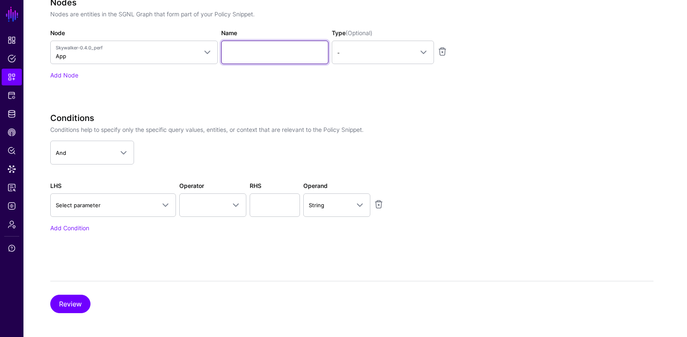
click at [254, 50] on input "Name" at bounding box center [274, 52] width 107 height 23
type input "***"
click at [199, 120] on h3 "Conditions" at bounding box center [259, 118] width 419 height 10
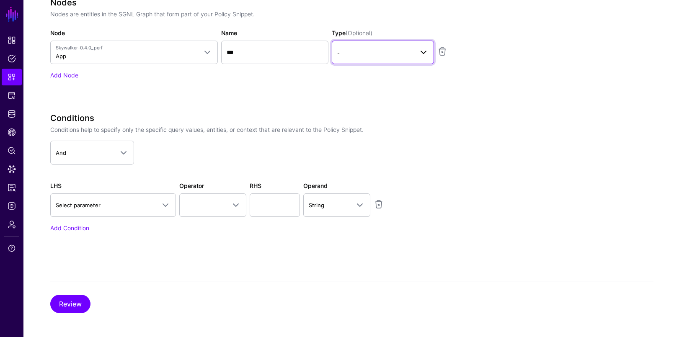
click at [383, 56] on span "-" at bounding box center [382, 52] width 91 height 10
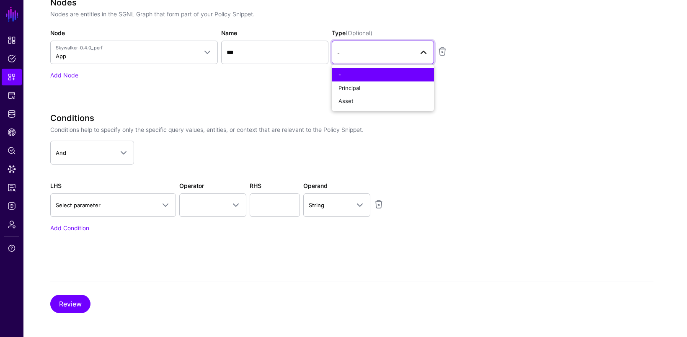
click at [489, 59] on app-snippets-creator "**********" at bounding box center [351, 48] width 603 height 416
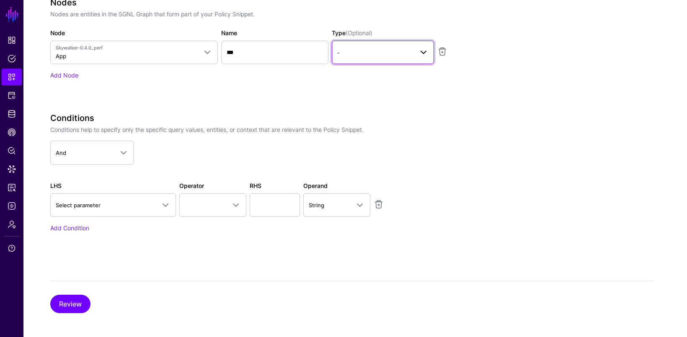
click at [417, 55] on span at bounding box center [420, 52] width 15 height 10
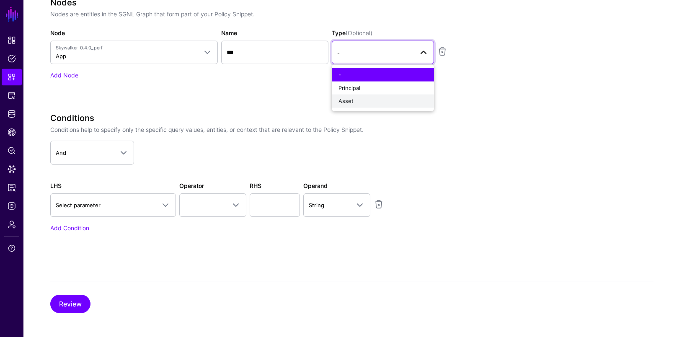
click at [337, 103] on button "Asset" at bounding box center [383, 101] width 102 height 13
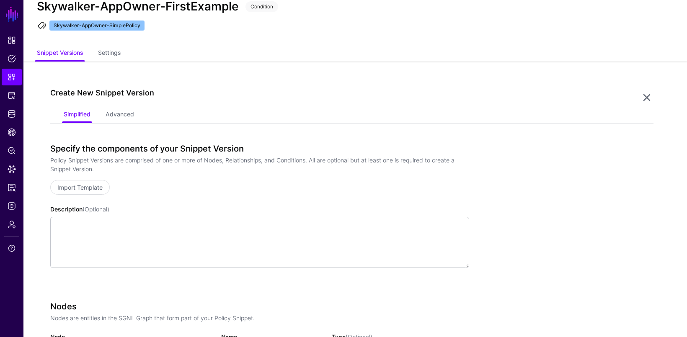
scroll to position [0, 0]
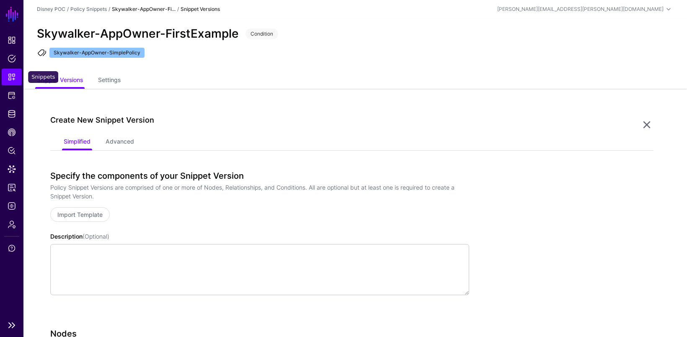
click at [15, 75] on span "Snippets" at bounding box center [12, 77] width 8 height 8
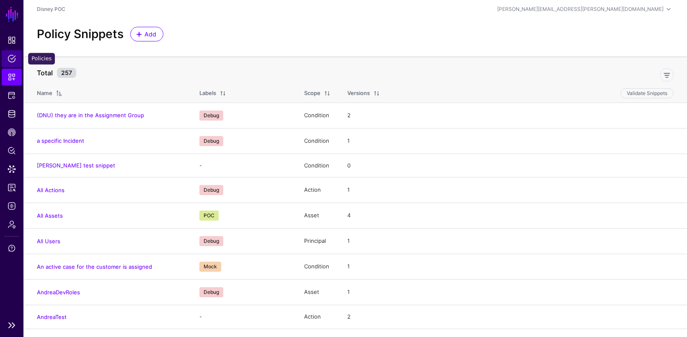
click at [15, 58] on span "Policies" at bounding box center [12, 58] width 8 height 8
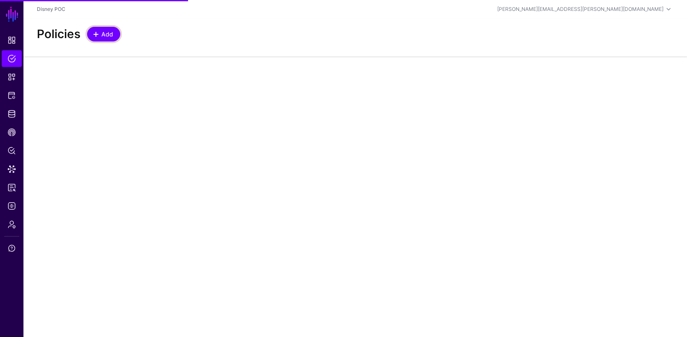
click at [104, 34] on span "Add" at bounding box center [108, 34] width 14 height 9
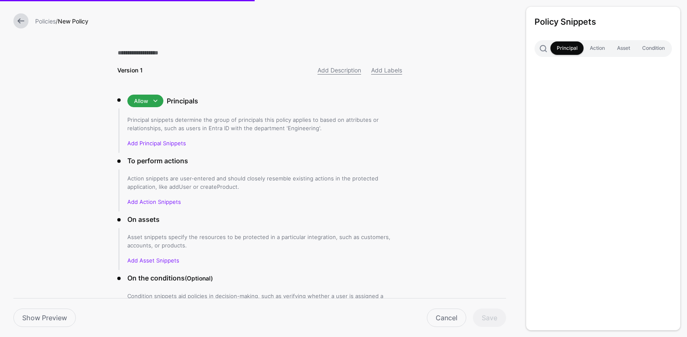
type input "**********"
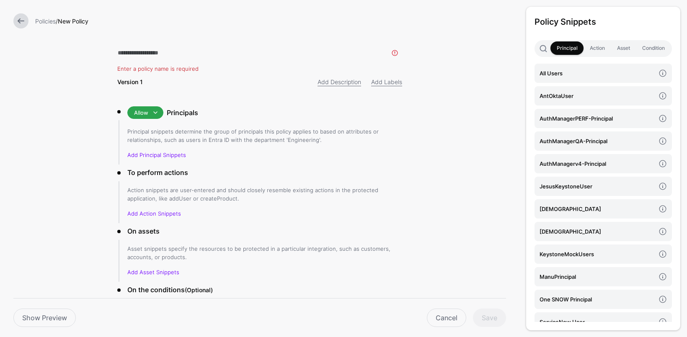
click at [17, 23] on link at bounding box center [20, 20] width 15 height 15
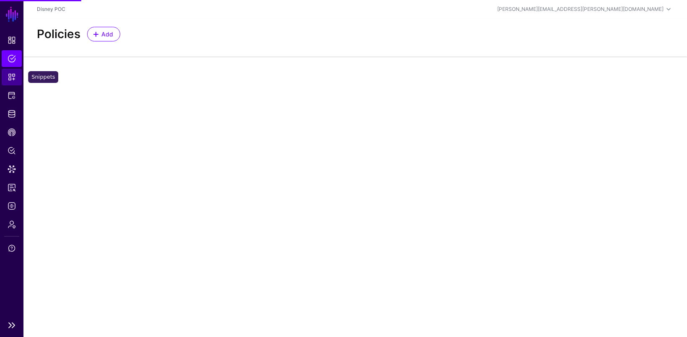
click at [16, 73] on link "Snippets" at bounding box center [12, 77] width 20 height 17
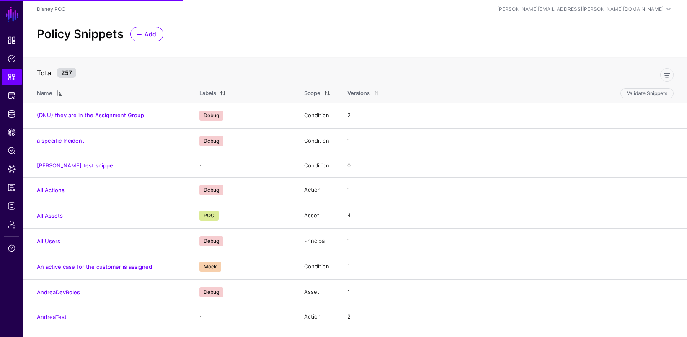
click at [62, 96] on div at bounding box center [117, 93] width 130 height 7
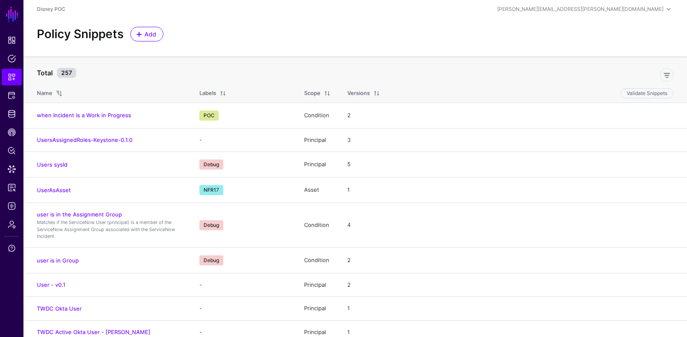
click at [62, 96] on div at bounding box center [117, 93] width 130 height 7
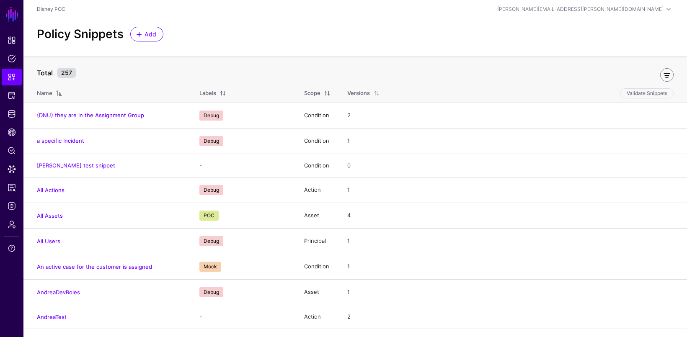
click at [667, 75] on link at bounding box center [666, 74] width 13 height 13
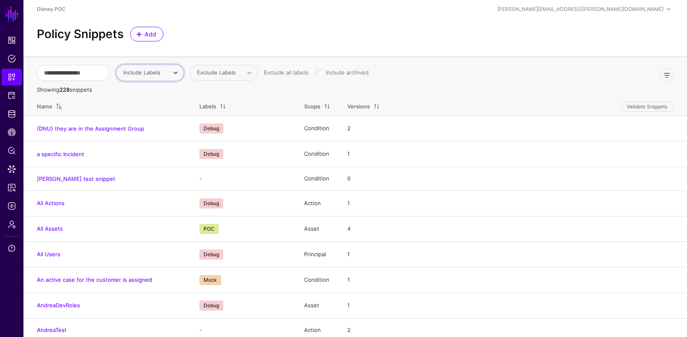
click at [165, 72] on span "Include Labels" at bounding box center [144, 73] width 42 height 8
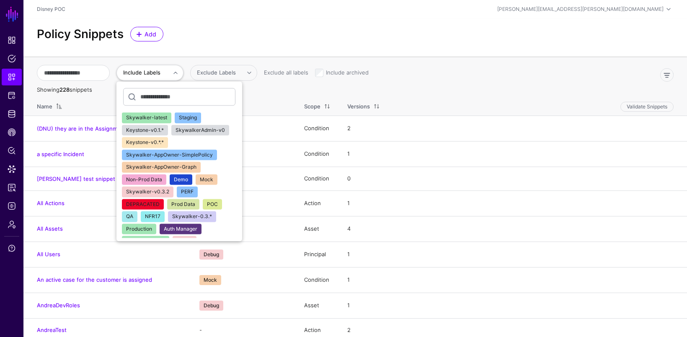
click at [171, 153] on span "Skywalker-AppOwner-SimplePolicy" at bounding box center [169, 155] width 87 height 6
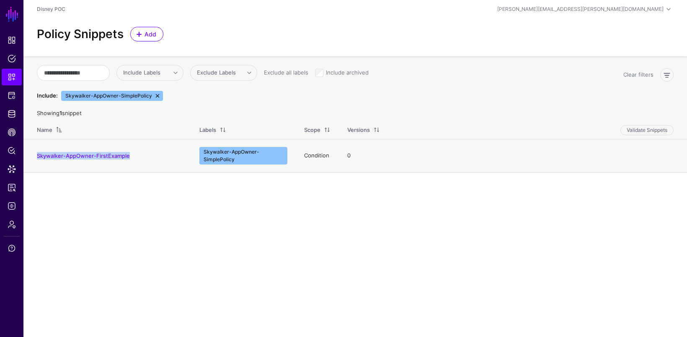
drag, startPoint x: 142, startPoint y: 153, endPoint x: 36, endPoint y: 155, distance: 106.4
click at [36, 155] on td "Skywalker-AppOwner-FirstExample" at bounding box center [107, 155] width 168 height 33
copy link "Skywalker-AppOwner-FirstExample"
click at [13, 54] on span "Policies" at bounding box center [12, 58] width 8 height 8
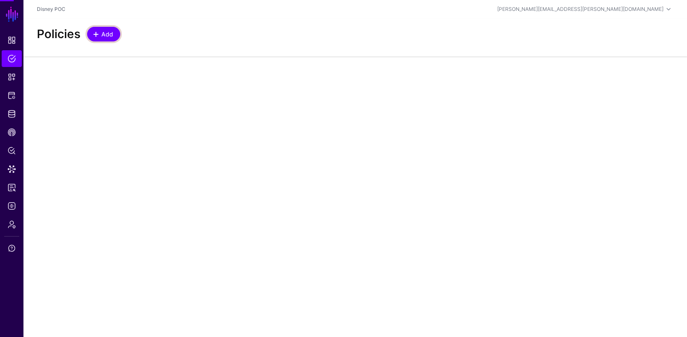
click at [112, 35] on span "Add" at bounding box center [108, 34] width 14 height 9
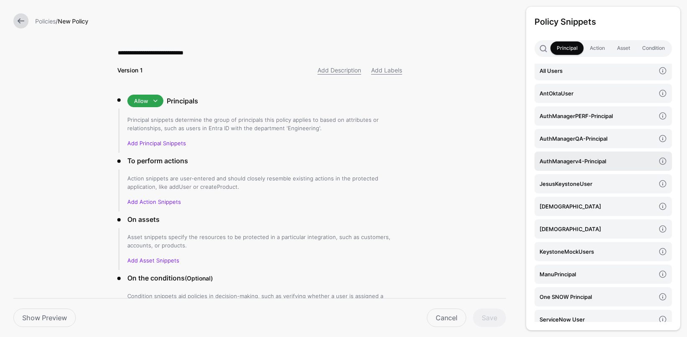
scroll to position [126, 0]
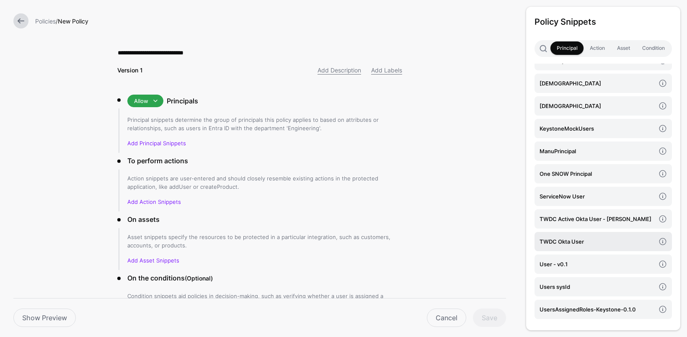
type input "**********"
click at [557, 237] on h4 "TWDC Okta User" at bounding box center [598, 241] width 116 height 9
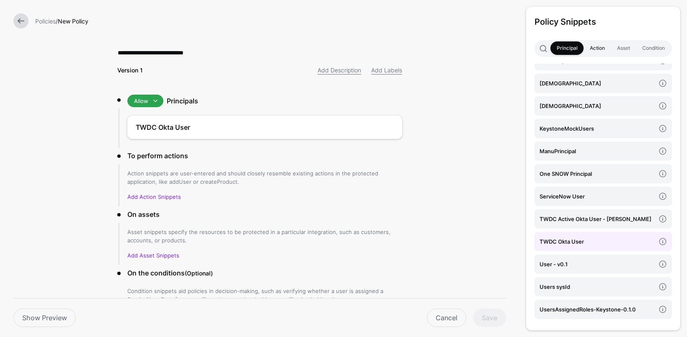
click at [602, 46] on link "Action" at bounding box center [597, 47] width 27 height 13
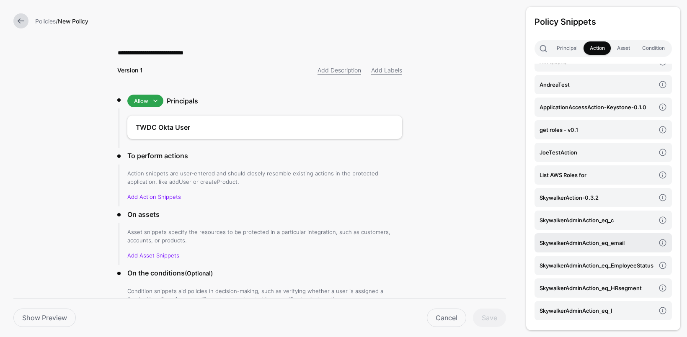
scroll to position [0, 0]
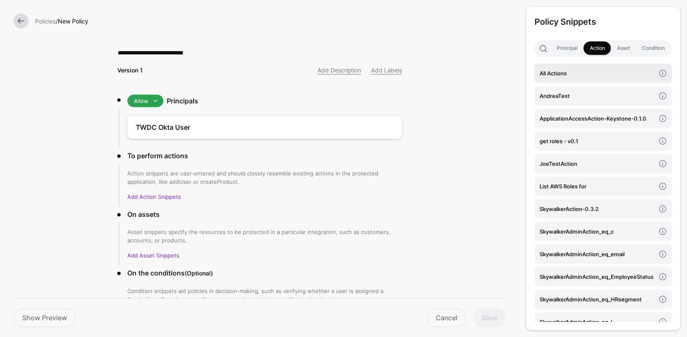
click at [577, 80] on link "All Actions" at bounding box center [602, 73] width 137 height 19
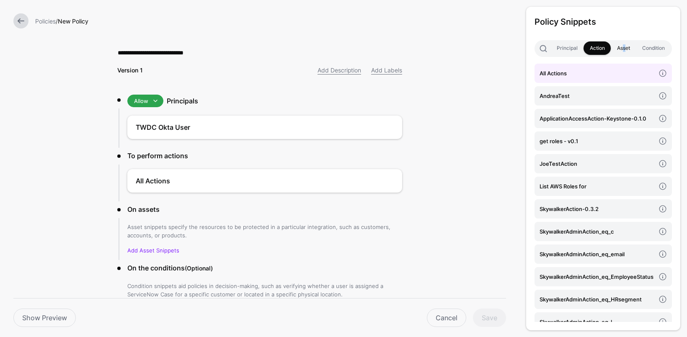
click at [623, 49] on link "Asset" at bounding box center [623, 47] width 25 height 13
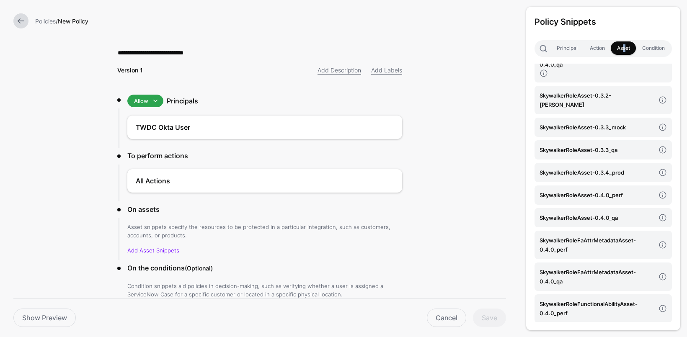
scroll to position [2863, 0]
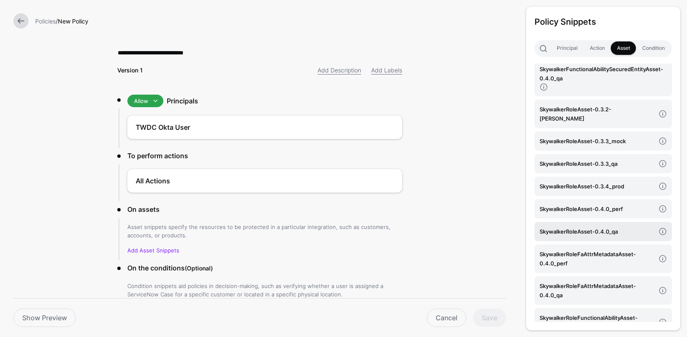
click at [637, 227] on h4 "SkywalkerRoleAsset-0.4.0_qa" at bounding box center [598, 231] width 116 height 9
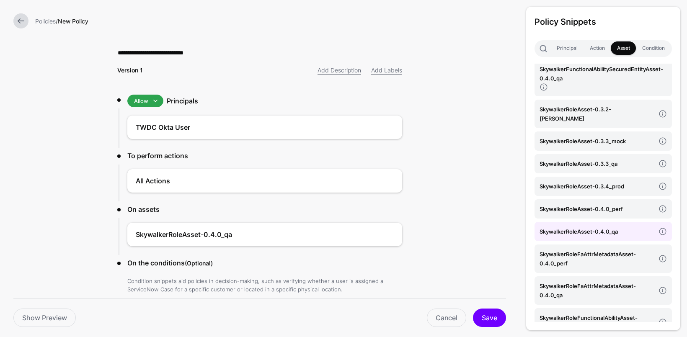
scroll to position [48, 0]
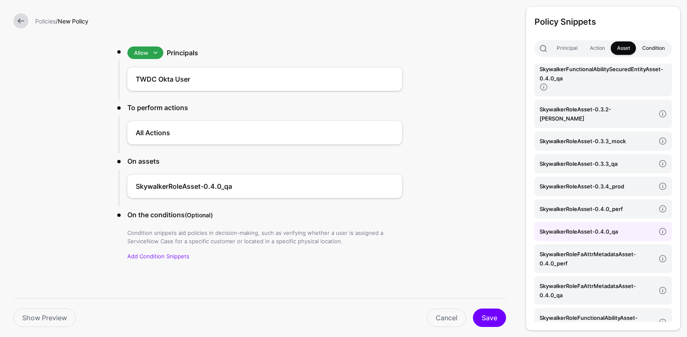
click at [652, 43] on link "Condition" at bounding box center [653, 47] width 35 height 13
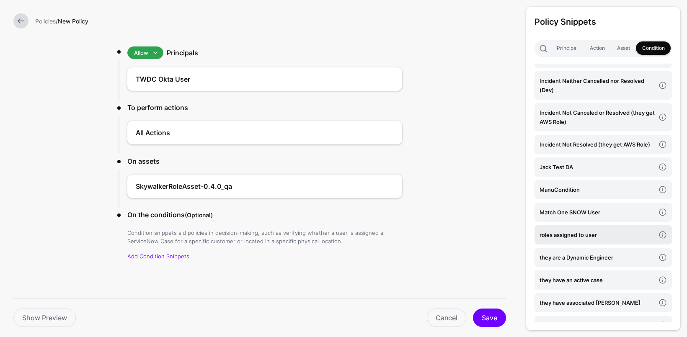
scroll to position [462, 0]
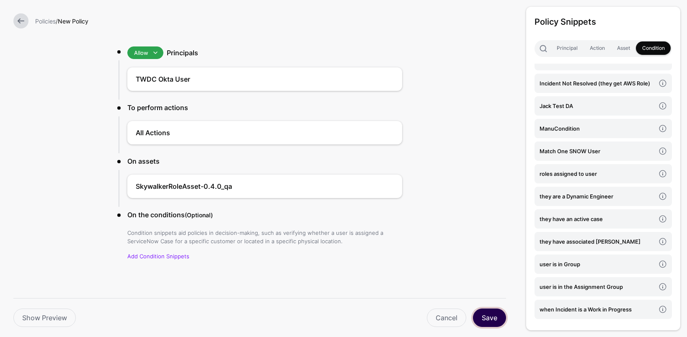
click at [494, 320] on button "Save" at bounding box center [489, 318] width 33 height 18
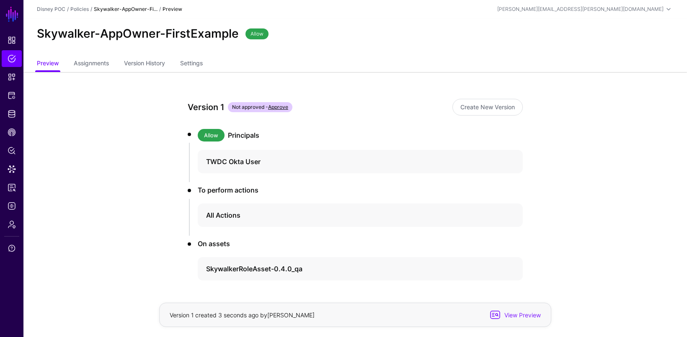
scroll to position [28, 0]
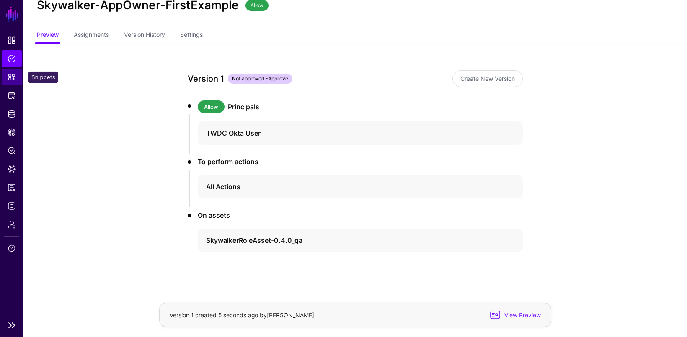
click at [17, 75] on link "Snippets" at bounding box center [12, 77] width 20 height 17
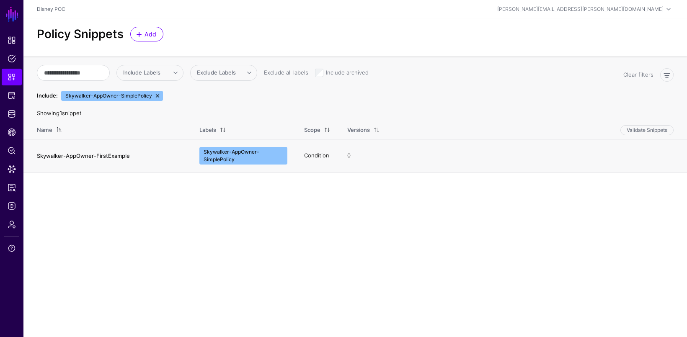
click at [64, 153] on link "Skywalker-AppOwner-FirstExample" at bounding box center [83, 155] width 93 height 7
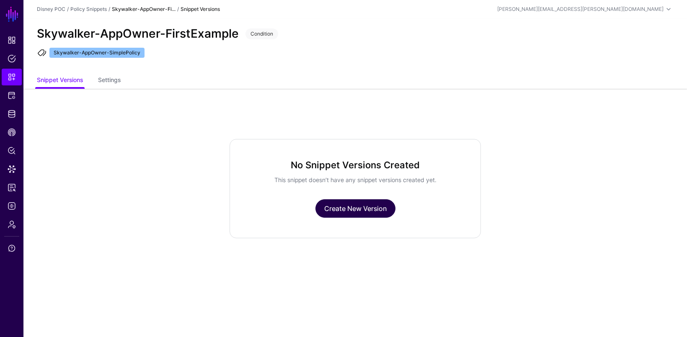
click at [385, 215] on link "Create New Version" at bounding box center [355, 208] width 80 height 18
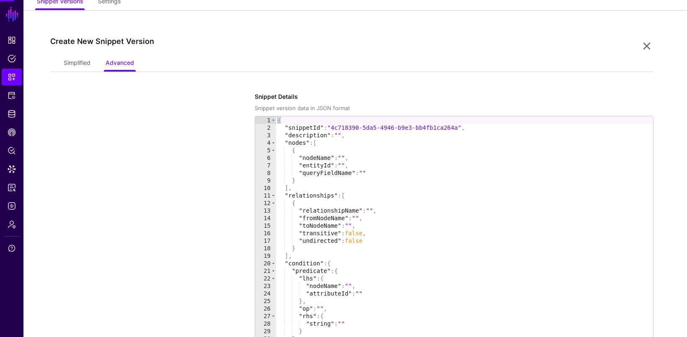
scroll to position [88, 0]
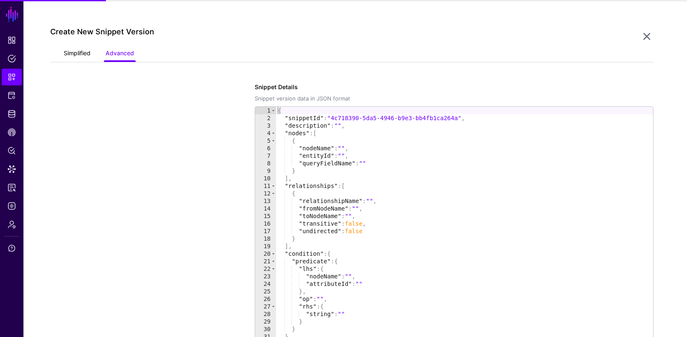
click at [79, 52] on link "Simplified" at bounding box center [77, 54] width 27 height 16
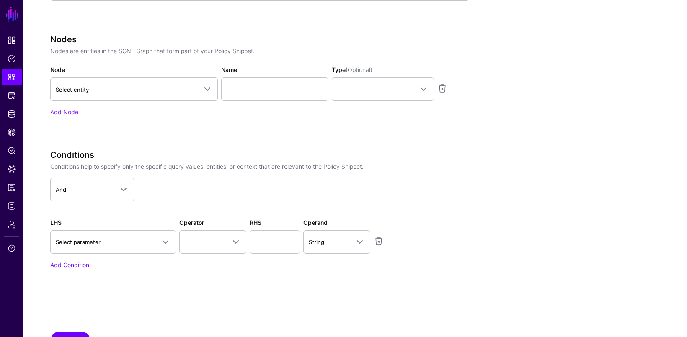
scroll to position [293, 0]
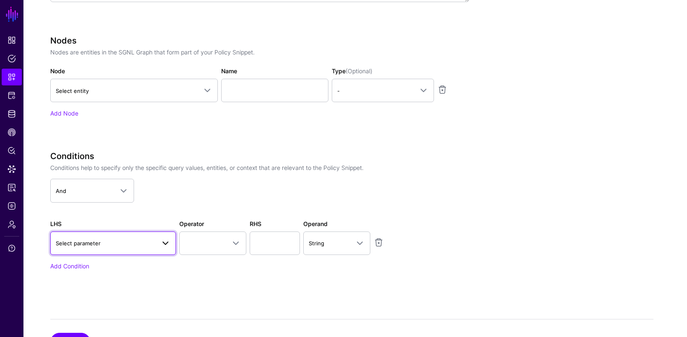
click at [130, 244] on span "Select parameter" at bounding box center [106, 243] width 100 height 9
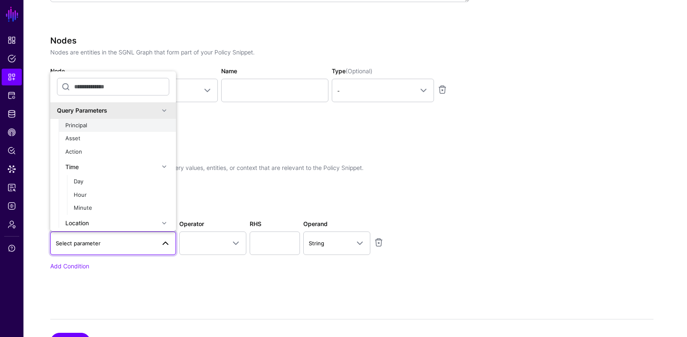
click at [97, 122] on div "Principal" at bounding box center [117, 125] width 104 height 8
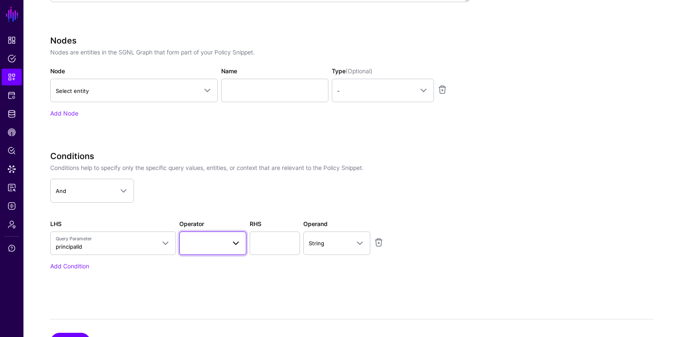
click at [209, 243] on span at bounding box center [213, 243] width 56 height 10
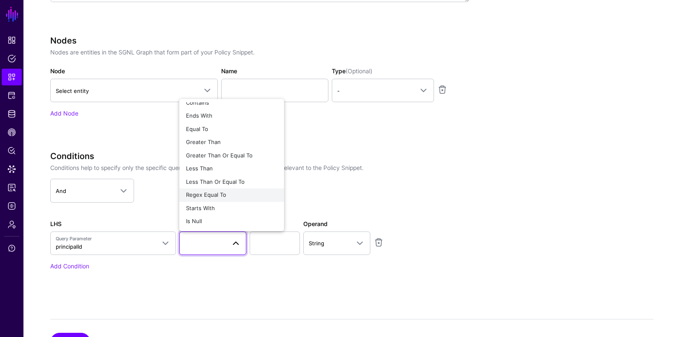
scroll to position [0, 0]
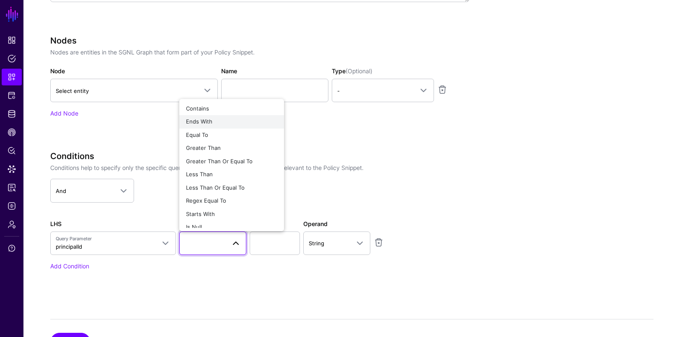
click at [219, 123] on div "Ends With" at bounding box center [231, 122] width 91 height 8
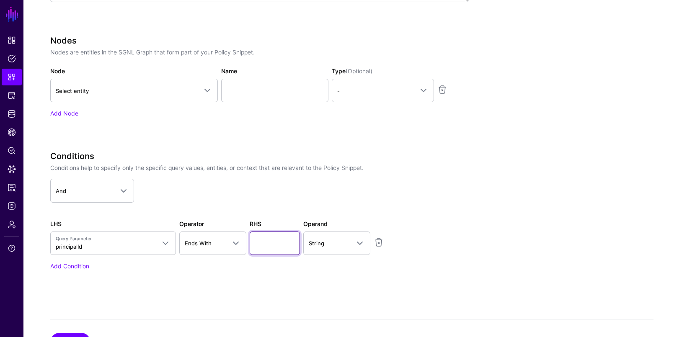
click at [269, 237] on input "text" at bounding box center [275, 243] width 50 height 23
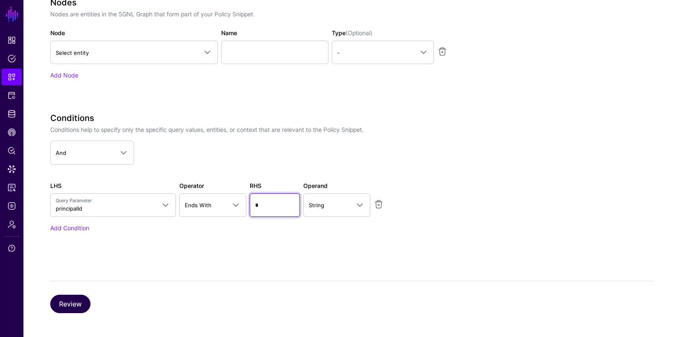
type input "*"
click at [77, 302] on button "Review" at bounding box center [70, 304] width 40 height 18
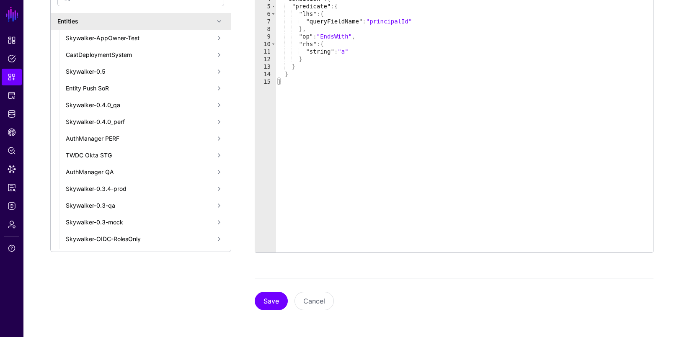
scroll to position [222, 0]
click at [273, 302] on button "Save" at bounding box center [271, 302] width 33 height 18
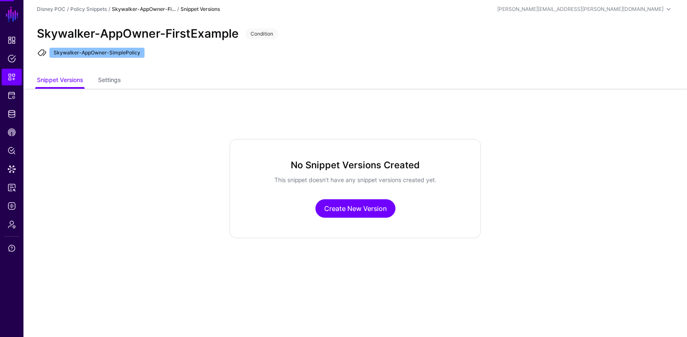
scroll to position [0, 0]
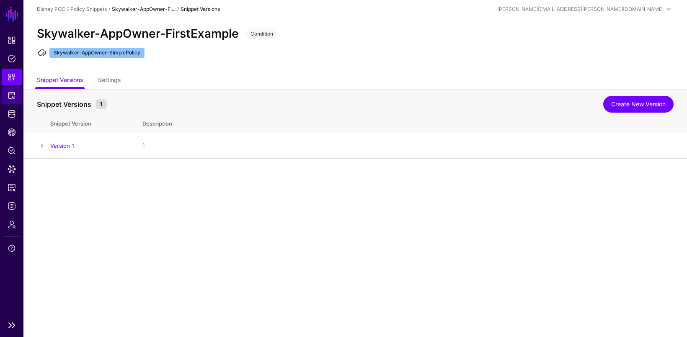
click at [14, 93] on span "Protected Systems" at bounding box center [12, 95] width 8 height 8
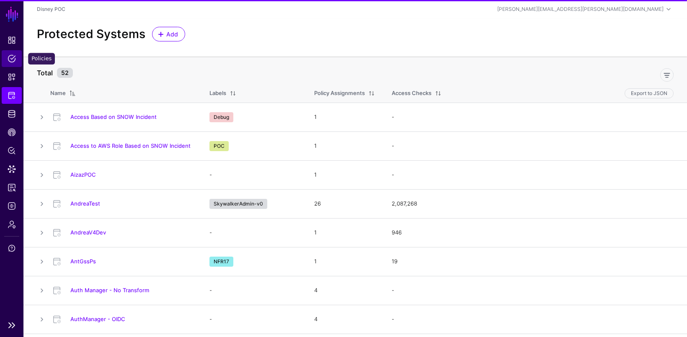
click at [13, 56] on span "Policies" at bounding box center [12, 58] width 8 height 8
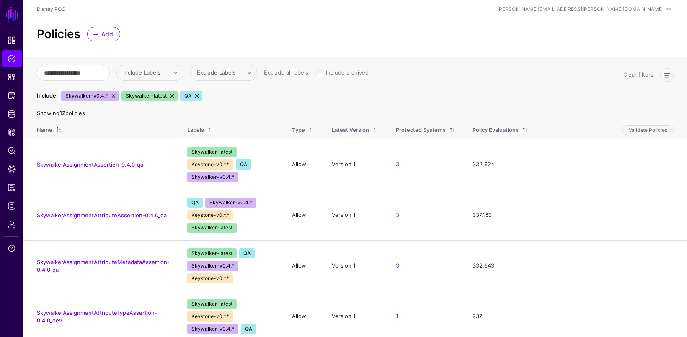
click at [110, 94] on link at bounding box center [113, 96] width 7 height 7
click at [109, 95] on link at bounding box center [111, 96] width 7 height 7
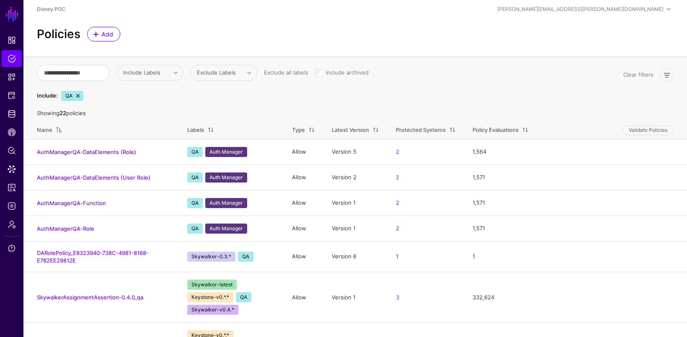
click at [79, 94] on link at bounding box center [78, 96] width 7 height 7
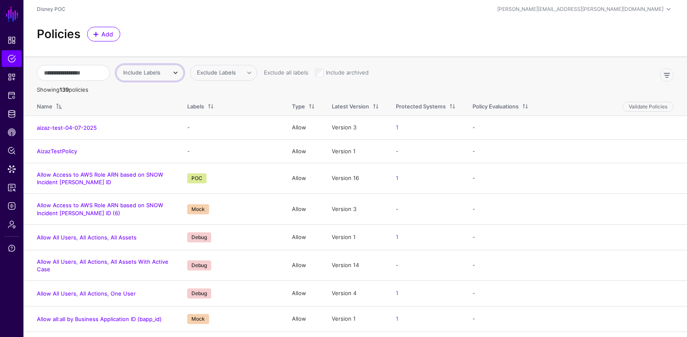
click at [159, 73] on span "Include Labels" at bounding box center [141, 72] width 37 height 7
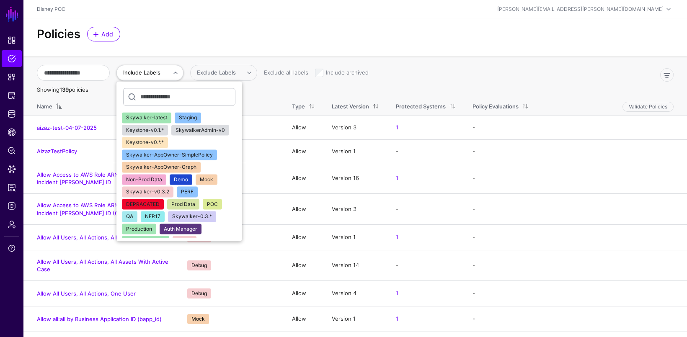
click at [177, 152] on span "Skywalker-AppOwner-SimplePolicy" at bounding box center [169, 155] width 87 height 6
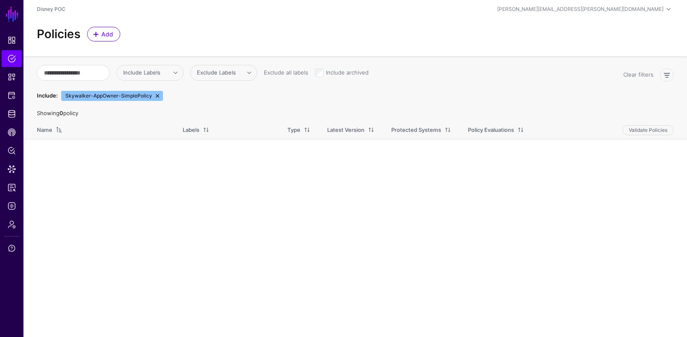
click at [155, 91] on span "Skywalker-AppOwner-SimplePolicy" at bounding box center [112, 96] width 102 height 10
click at [155, 93] on link at bounding box center [157, 96] width 7 height 7
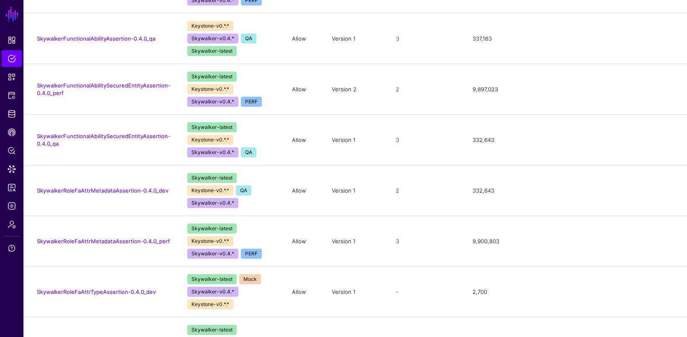
scroll to position [1879, 0]
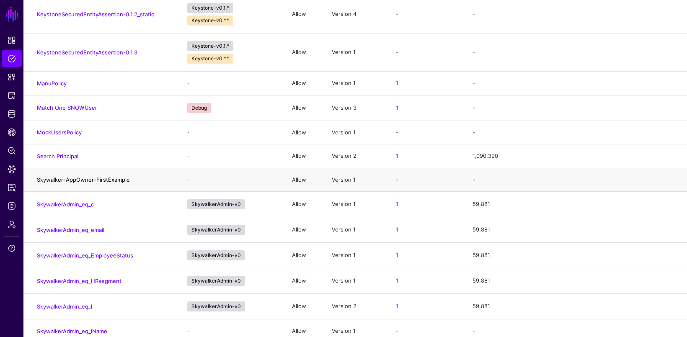
click at [82, 176] on link "Skywalker-AppOwner-FirstExample" at bounding box center [83, 179] width 93 height 7
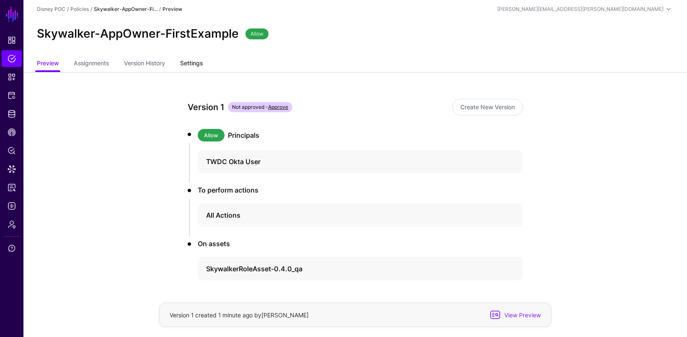
click at [200, 60] on link "Settings" at bounding box center [191, 64] width 23 height 16
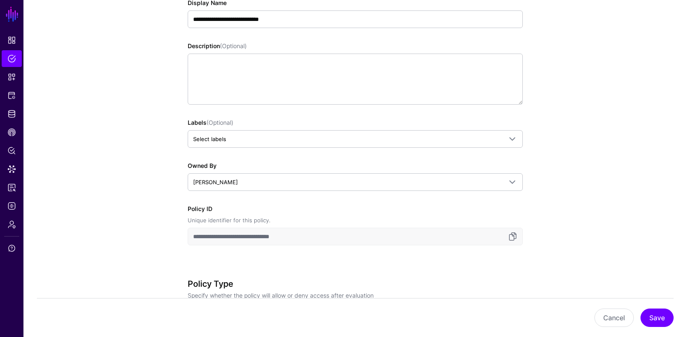
scroll to position [156, 0]
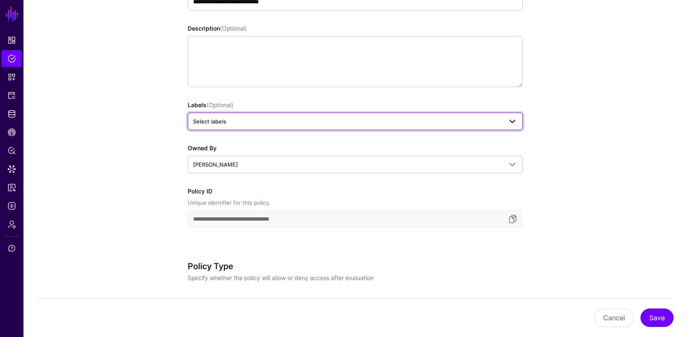
click at [251, 119] on span "Select labels" at bounding box center [347, 121] width 309 height 9
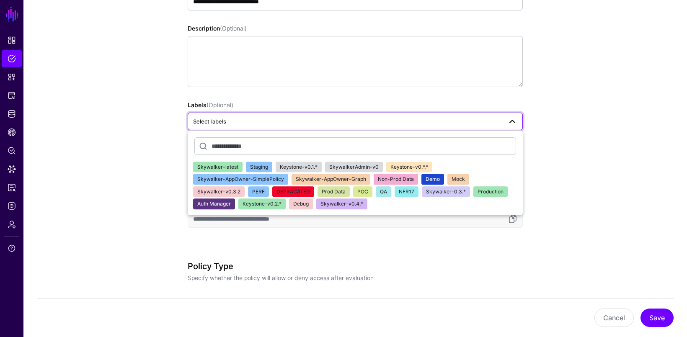
click at [279, 177] on span "Skywalker-AppOwner-SimplePolicy" at bounding box center [240, 179] width 87 height 6
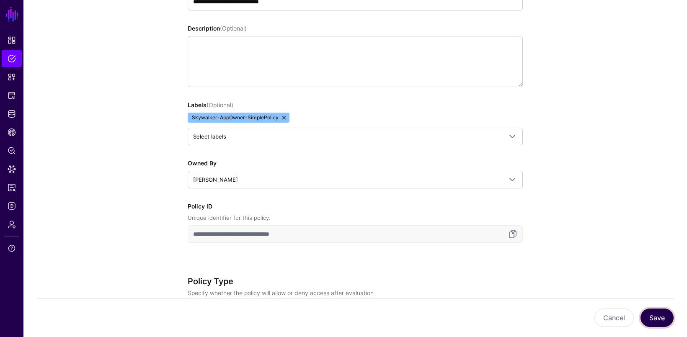
click at [660, 317] on button "Save" at bounding box center [656, 318] width 33 height 18
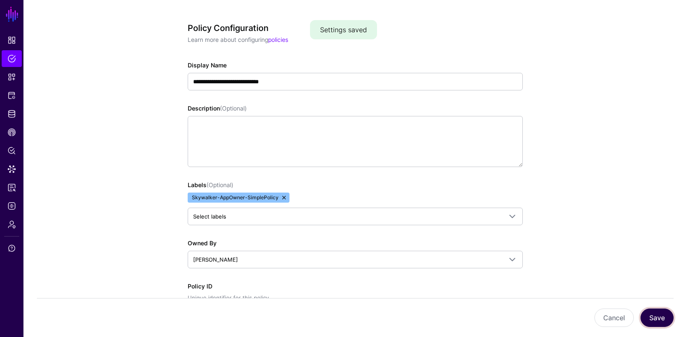
scroll to position [0, 0]
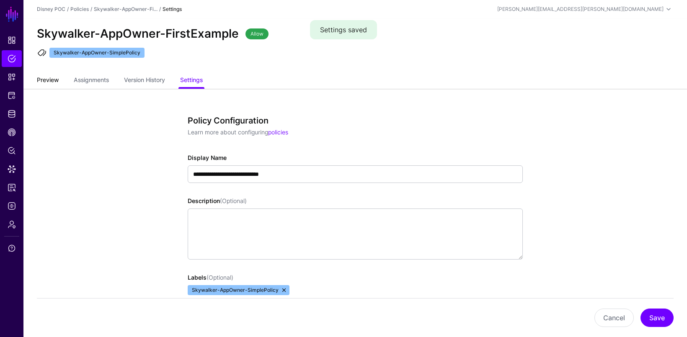
click at [52, 78] on link "Preview" at bounding box center [48, 81] width 22 height 16
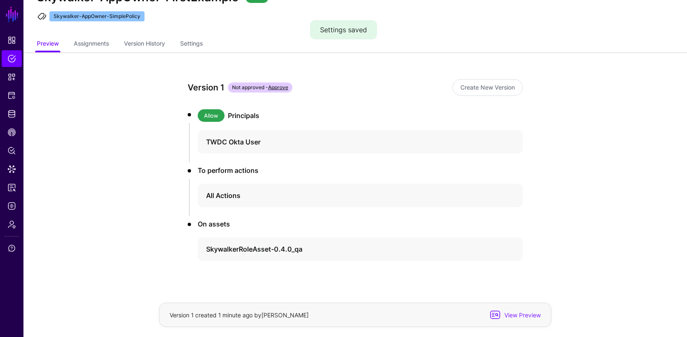
scroll to position [45, 0]
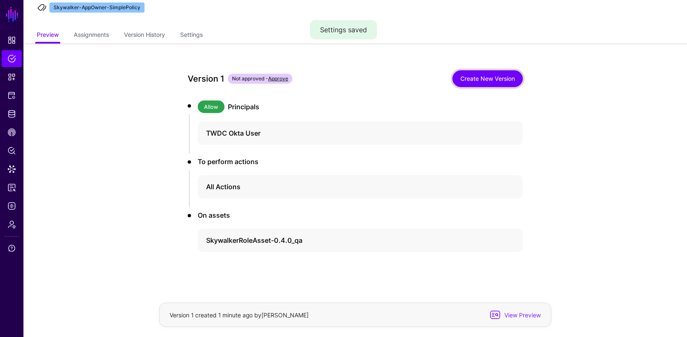
click at [475, 76] on link "Create New Version" at bounding box center [487, 78] width 70 height 17
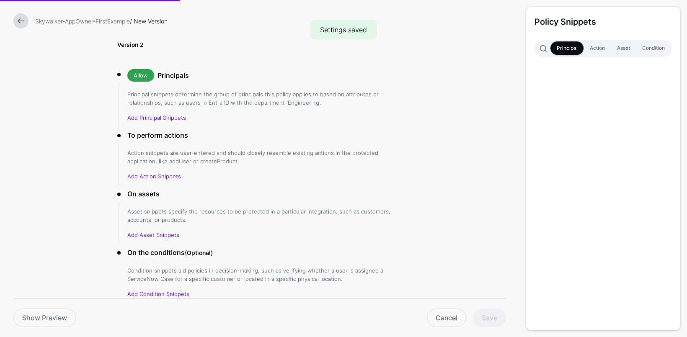
scroll to position [22, 0]
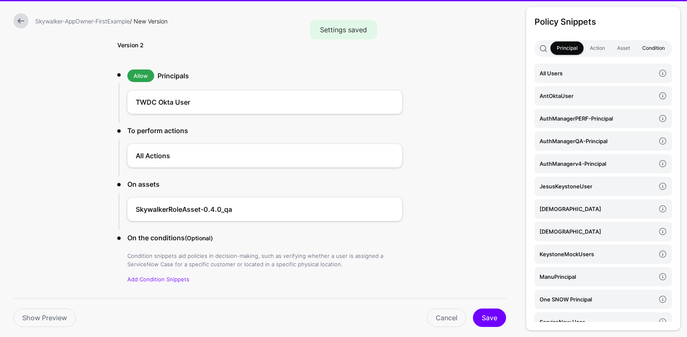
click at [658, 52] on link "Condition" at bounding box center [653, 47] width 35 height 13
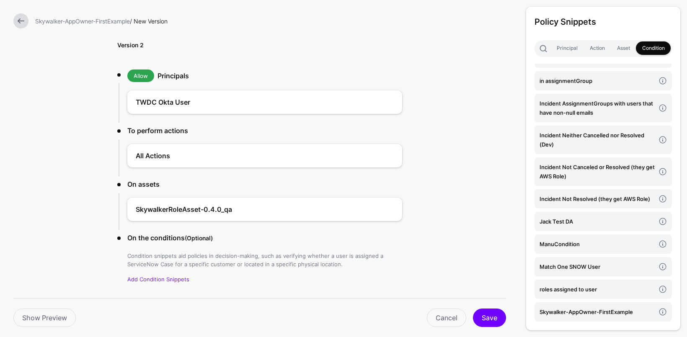
scroll to position [484, 0]
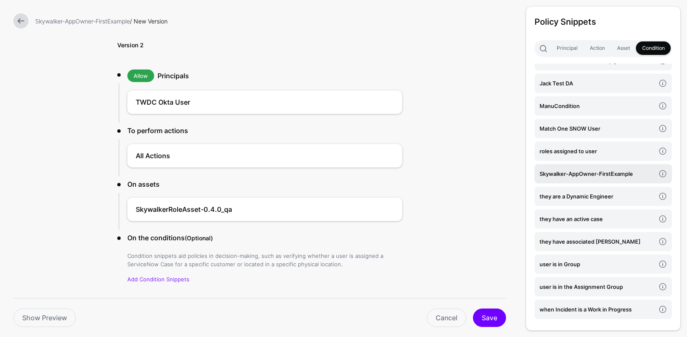
click at [572, 172] on h4 "Skywalker-AppOwner-FirstExample" at bounding box center [598, 173] width 116 height 9
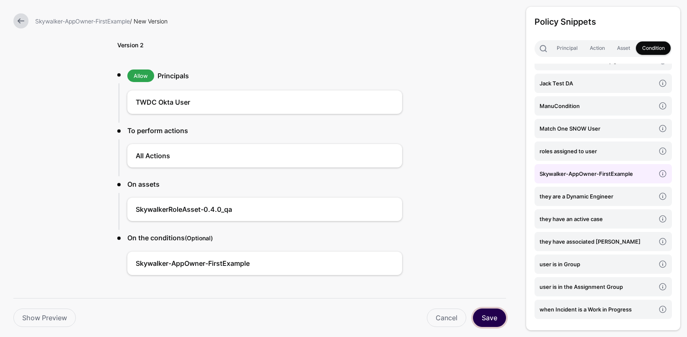
click at [488, 316] on button "Save" at bounding box center [489, 318] width 33 height 18
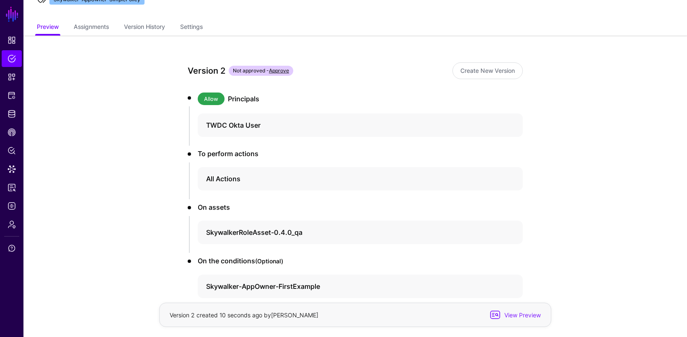
scroll to position [49, 0]
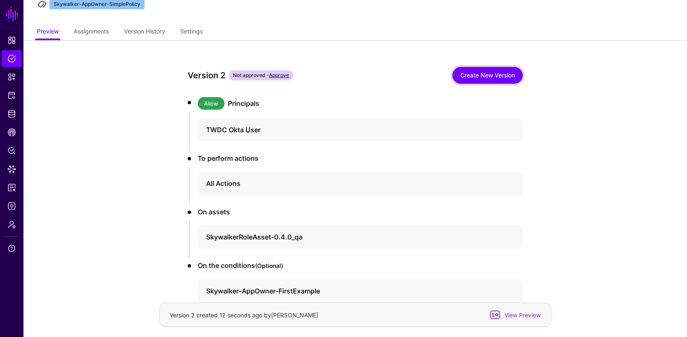
click at [477, 77] on link "Create New Version" at bounding box center [487, 75] width 70 height 17
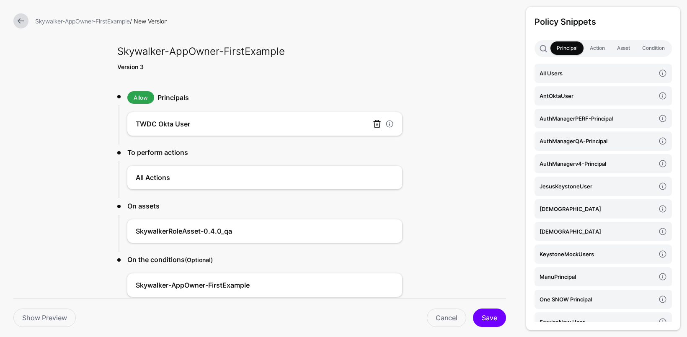
click at [377, 120] on link at bounding box center [377, 124] width 10 height 10
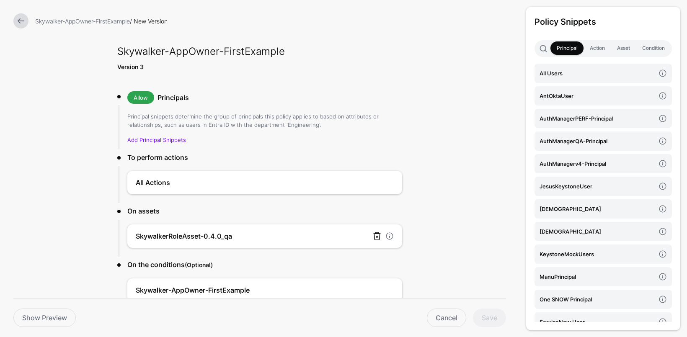
click at [374, 234] on link at bounding box center [377, 236] width 10 height 10
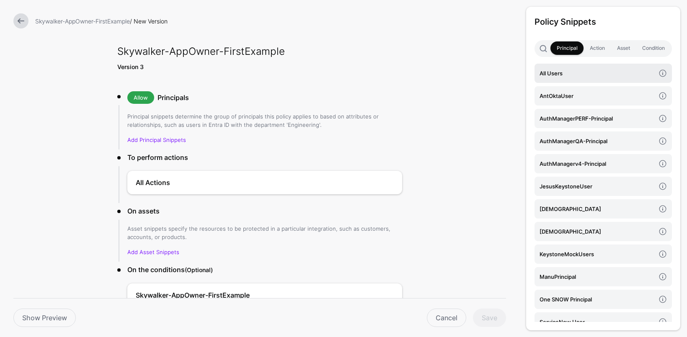
click at [563, 76] on h4 "All Users" at bounding box center [598, 73] width 116 height 9
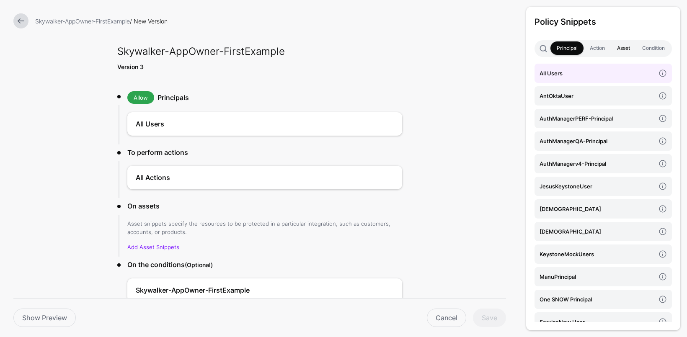
click at [622, 48] on link "Asset" at bounding box center [623, 47] width 25 height 13
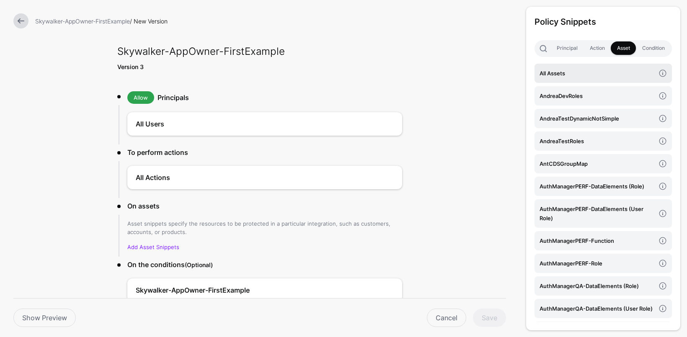
click at [564, 70] on h4 "All Assets" at bounding box center [598, 73] width 116 height 9
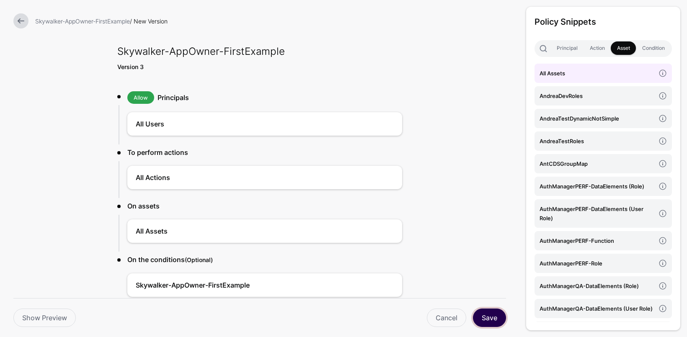
click at [491, 321] on button "Save" at bounding box center [489, 318] width 33 height 18
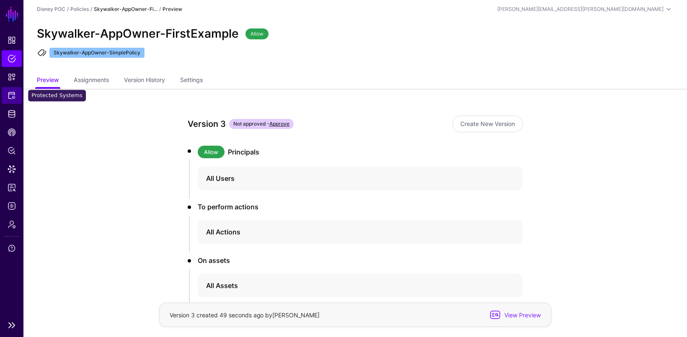
click at [10, 99] on span "Protected Systems" at bounding box center [12, 95] width 8 height 8
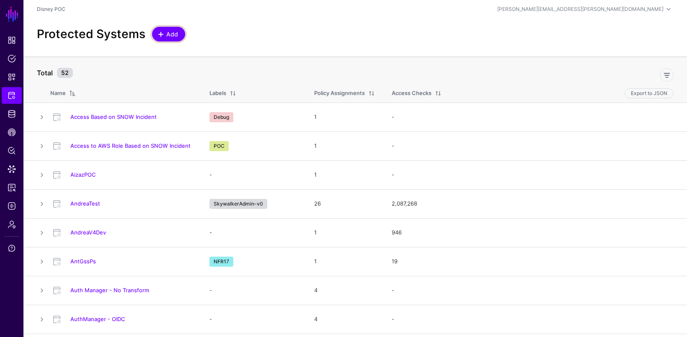
click at [171, 31] on span "Add" at bounding box center [172, 34] width 14 height 9
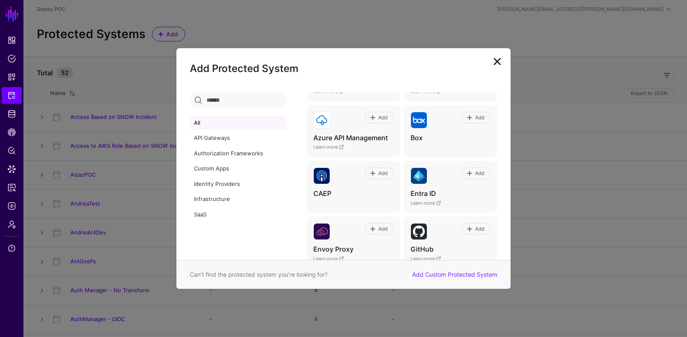
scroll to position [309, 0]
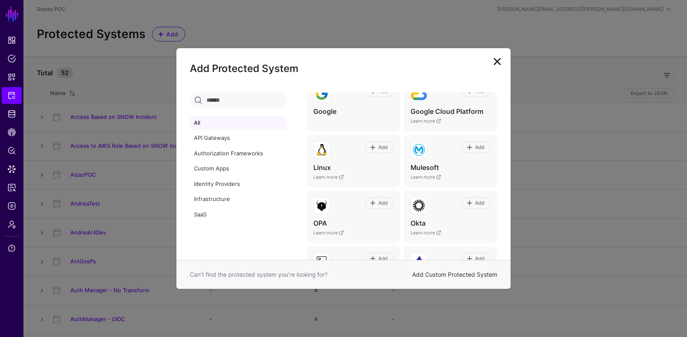
click at [452, 274] on link "Add Custom Protected System" at bounding box center [454, 274] width 85 height 7
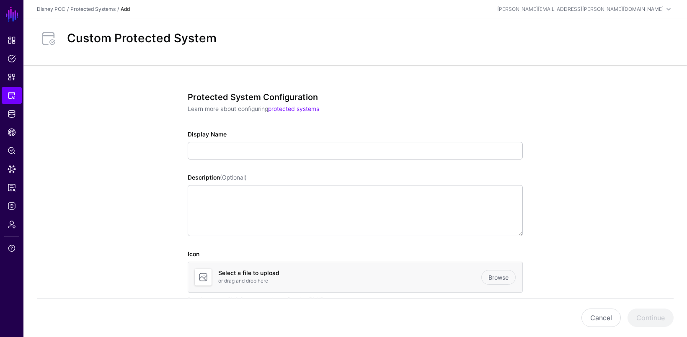
scroll to position [22, 0]
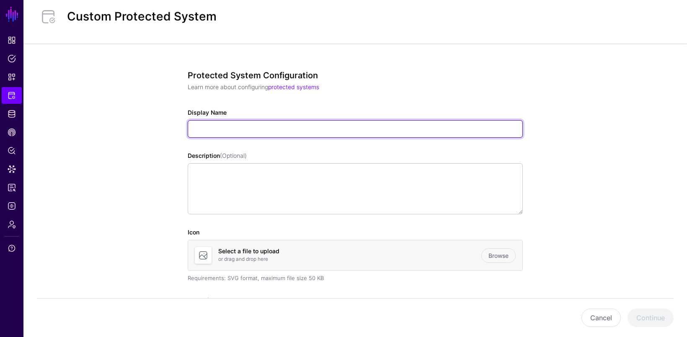
click at [442, 127] on input "Display Name" at bounding box center [355, 129] width 335 height 18
paste input "**********"
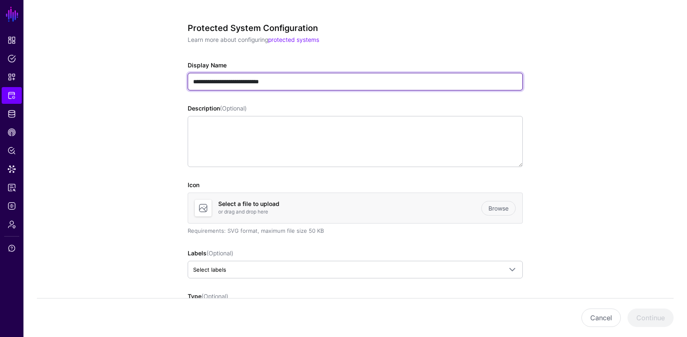
scroll to position [33, 0]
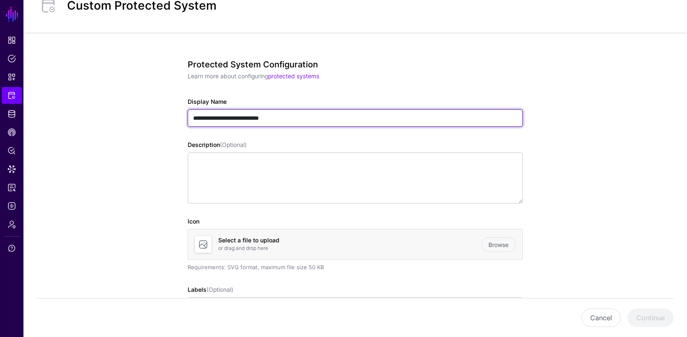
drag, startPoint x: 255, startPoint y: 117, endPoint x: 334, endPoint y: 116, distance: 79.6
click at [334, 116] on input "**********" at bounding box center [355, 118] width 335 height 18
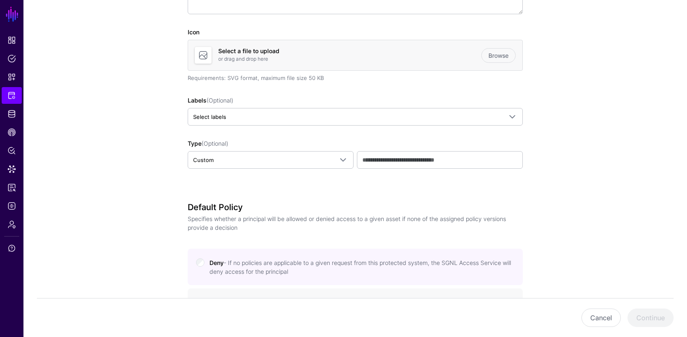
scroll to position [222, 0]
type input "**********"
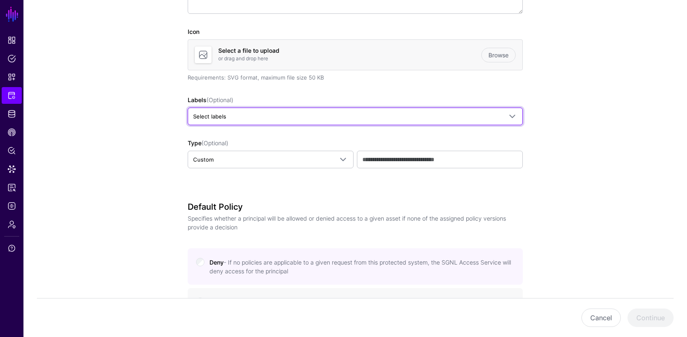
click at [334, 116] on span "Select labels" at bounding box center [347, 116] width 309 height 9
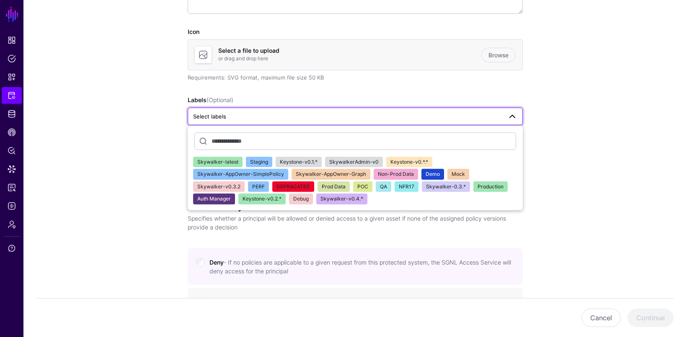
click at [261, 171] on span "Skywalker-AppOwner-SimplePolicy" at bounding box center [240, 174] width 87 height 6
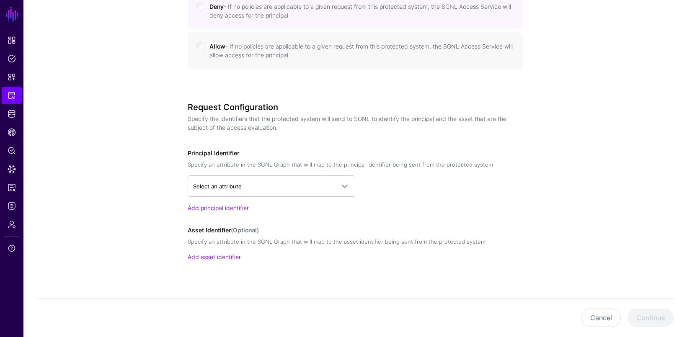
scroll to position [503, 0]
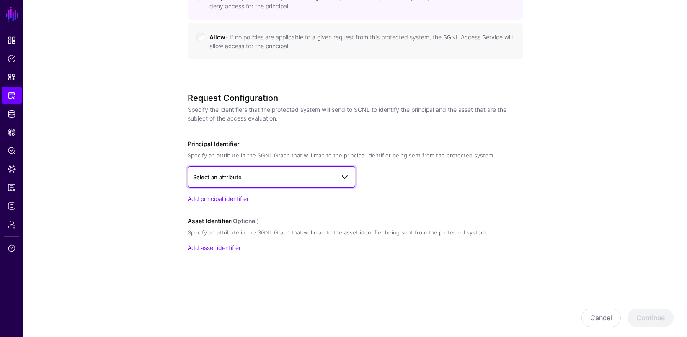
click at [350, 173] on link "Select an attribute" at bounding box center [272, 176] width 168 height 21
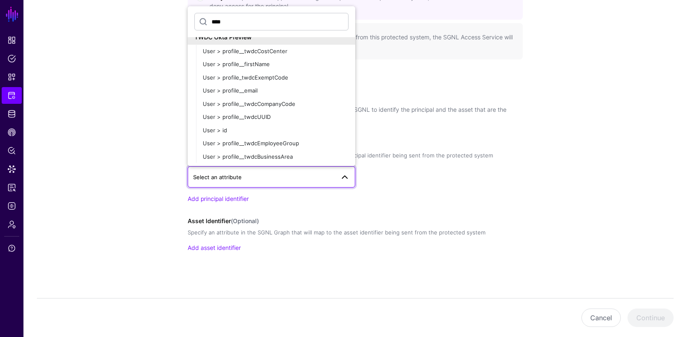
scroll to position [159, 0]
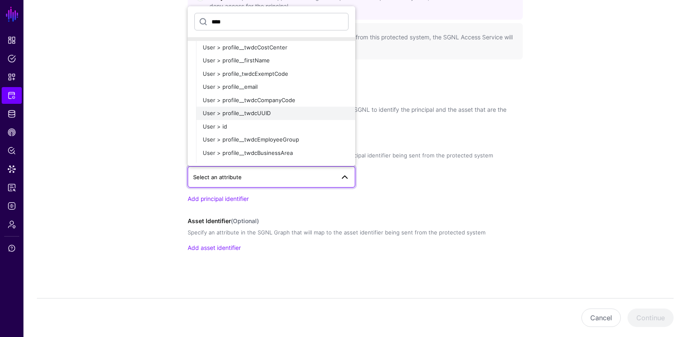
type input "****"
click at [255, 115] on button "User > profile__twdcUUID" at bounding box center [275, 113] width 159 height 13
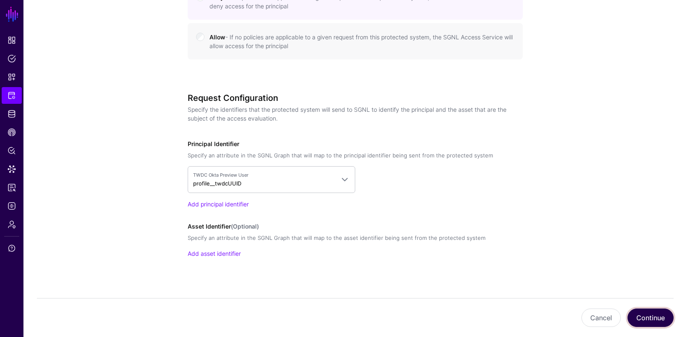
click at [649, 315] on button "Continue" at bounding box center [650, 318] width 46 height 18
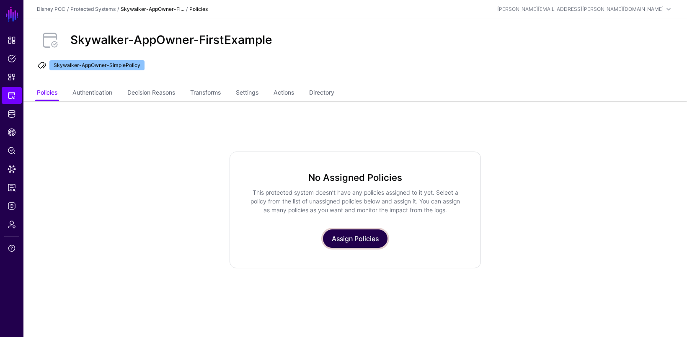
click at [356, 232] on link "Assign Policies" at bounding box center [355, 239] width 65 height 18
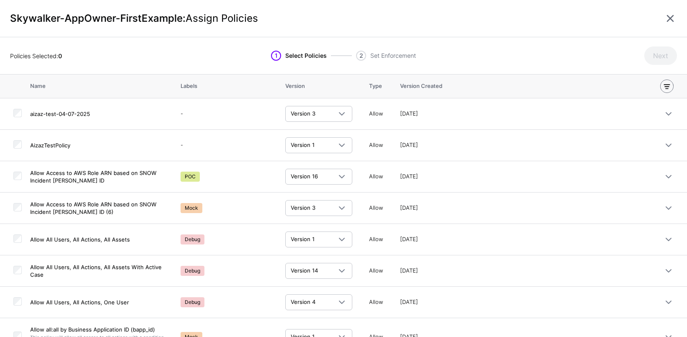
click at [670, 86] on link at bounding box center [666, 86] width 13 height 13
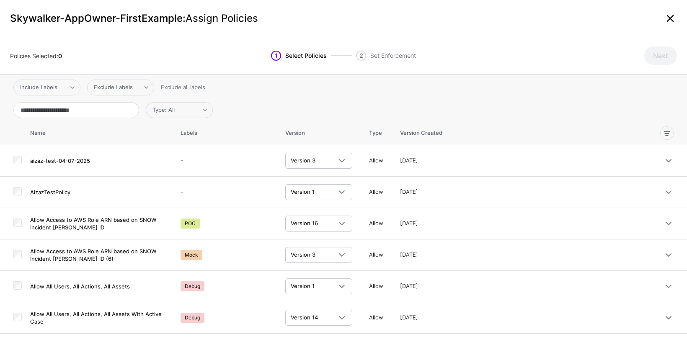
click at [668, 14] on link at bounding box center [670, 18] width 13 height 13
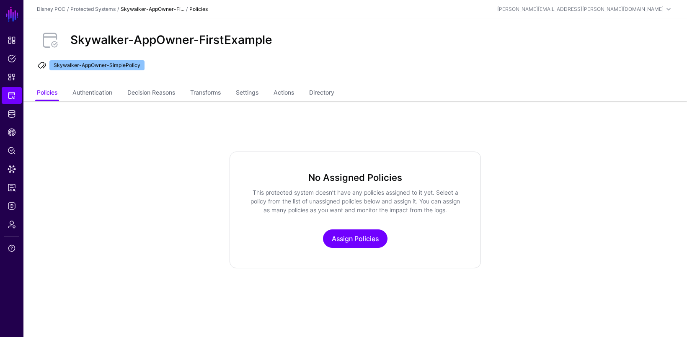
click at [420, 81] on div "Skywalker-AppOwner-[PERSON_NAME]-AppOwner-SimplePolicy" at bounding box center [355, 51] width 664 height 67
click at [12, 226] on span "Admin" at bounding box center [12, 224] width 8 height 8
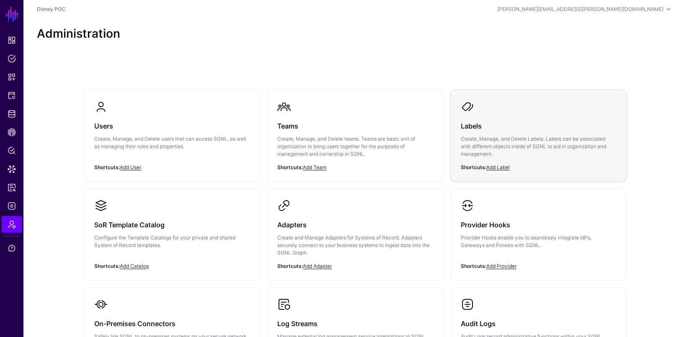
click at [502, 143] on p "Create, Manage, and Delete Labels. Labels can be associated with different obje…" at bounding box center [538, 146] width 155 height 23
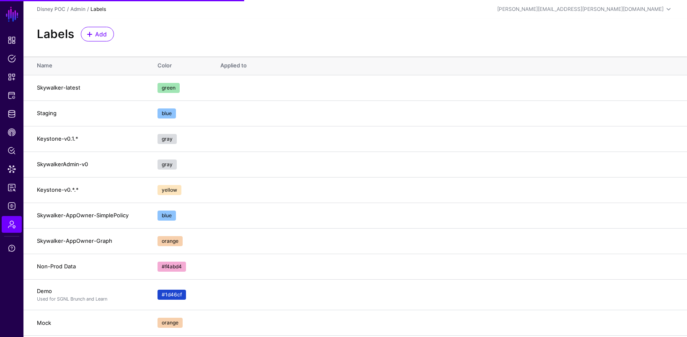
click at [112, 37] on div "Add" at bounding box center [97, 34] width 40 height 15
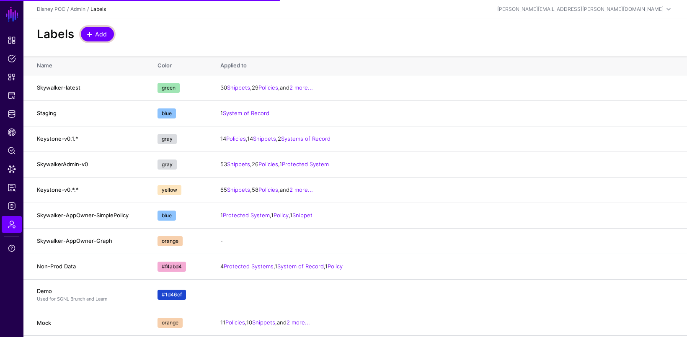
click at [109, 36] on link "Add" at bounding box center [97, 34] width 33 height 15
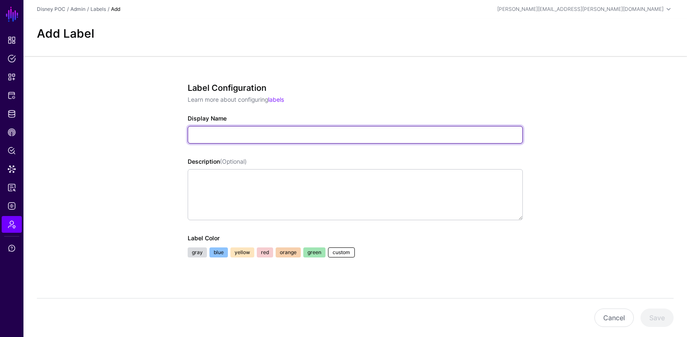
click at [250, 137] on input "Display Name" at bounding box center [355, 135] width 335 height 18
paste input "**********"
drag, startPoint x: 255, startPoint y: 136, endPoint x: 332, endPoint y: 137, distance: 77.1
click at [332, 137] on input "**********" at bounding box center [355, 135] width 335 height 18
type input "**********"
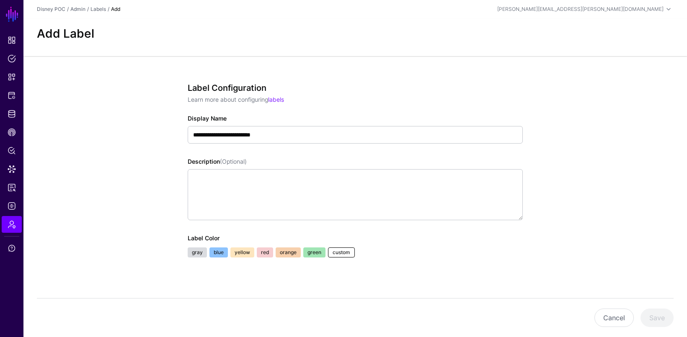
click at [261, 251] on link "red" at bounding box center [265, 253] width 16 height 10
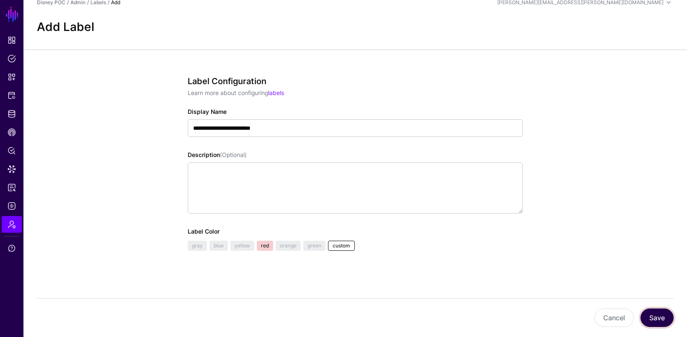
click at [654, 318] on button "Save" at bounding box center [656, 318] width 33 height 18
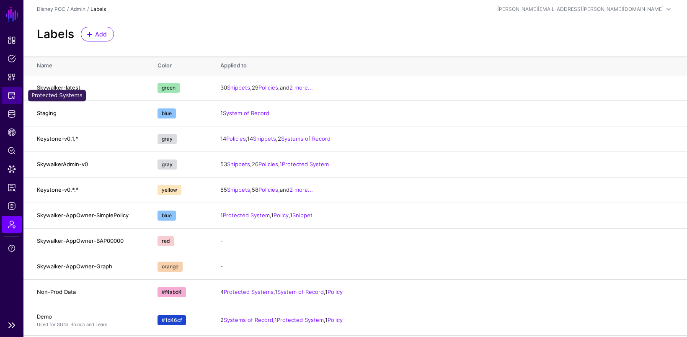
click at [12, 90] on link "Protected Systems" at bounding box center [12, 95] width 20 height 17
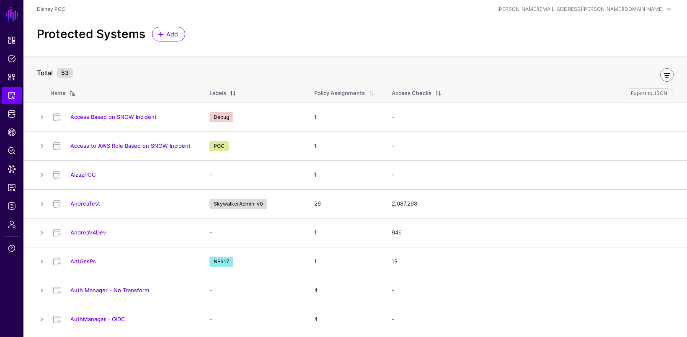
click at [668, 77] on link at bounding box center [666, 74] width 13 height 13
click at [73, 77] on span "Include Labels" at bounding box center [71, 73] width 55 height 10
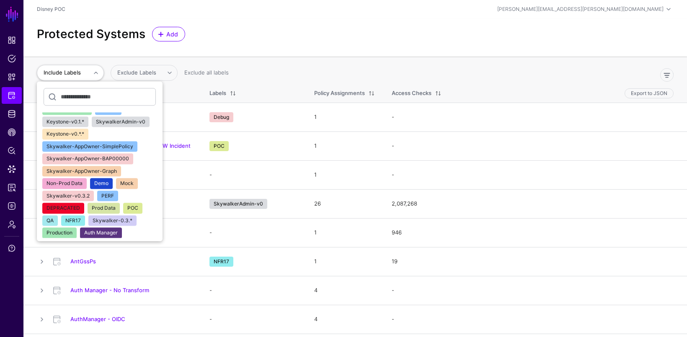
scroll to position [6, 0]
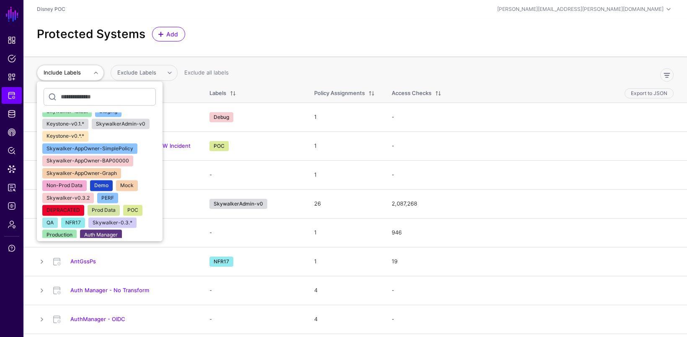
click at [83, 147] on span "Skywalker-AppOwner-SimplePolicy" at bounding box center [89, 148] width 87 height 6
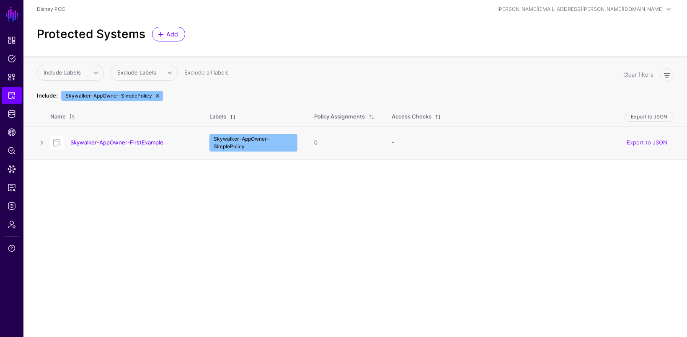
click at [126, 137] on div "Skywalker-AppOwner-FirstExample" at bounding box center [121, 142] width 149 height 13
click at [117, 142] on link "Skywalker-AppOwner-FirstExample" at bounding box center [116, 142] width 93 height 7
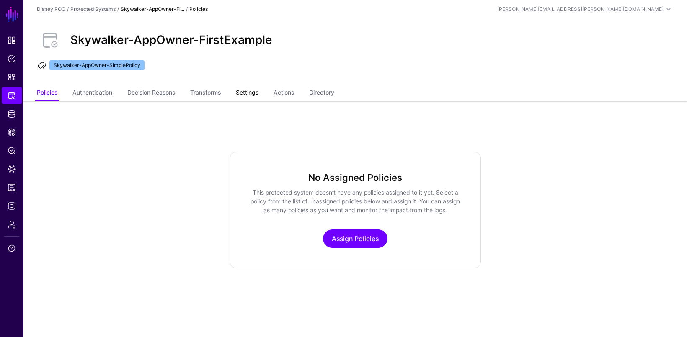
click at [253, 92] on link "Settings" at bounding box center [247, 93] width 23 height 16
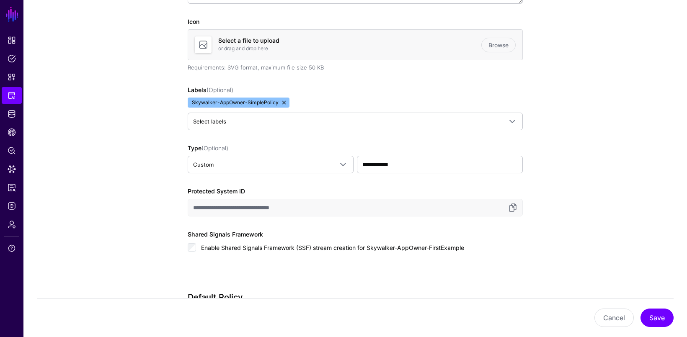
scroll to position [274, 0]
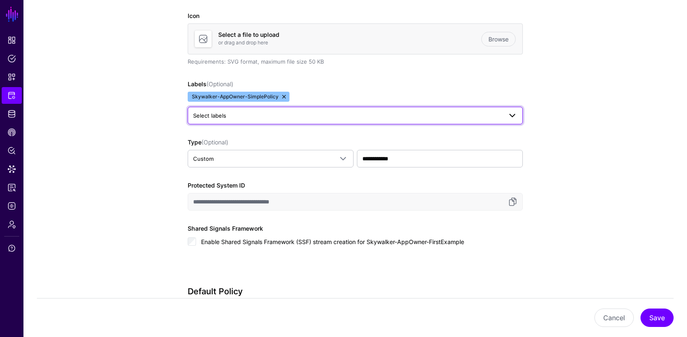
click at [270, 117] on span "Select labels" at bounding box center [347, 115] width 309 height 9
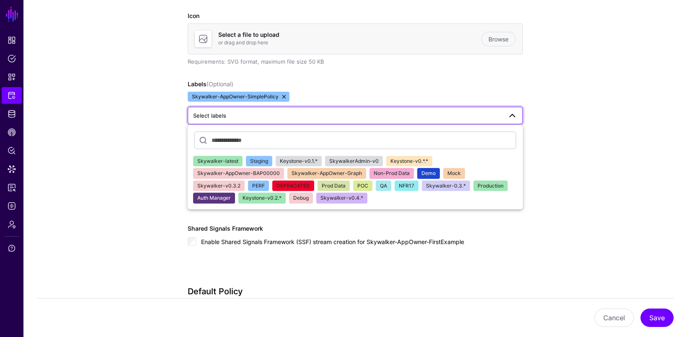
click at [249, 171] on span "Skywalker-AppOwner-BAP00000" at bounding box center [238, 173] width 83 height 6
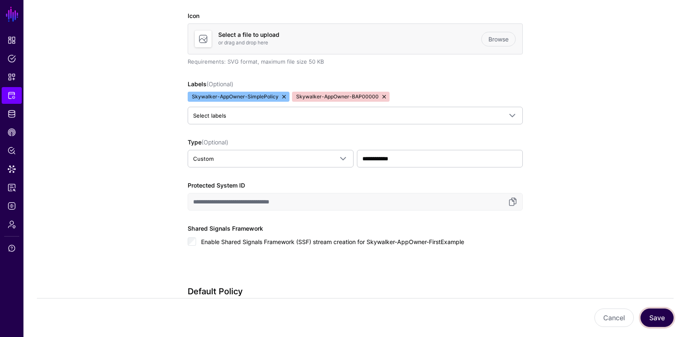
click at [659, 320] on button "Save" at bounding box center [656, 318] width 33 height 18
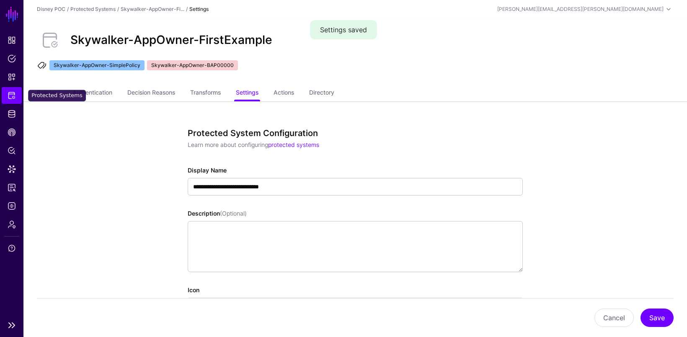
click at [5, 96] on link "Protected Systems" at bounding box center [12, 95] width 20 height 17
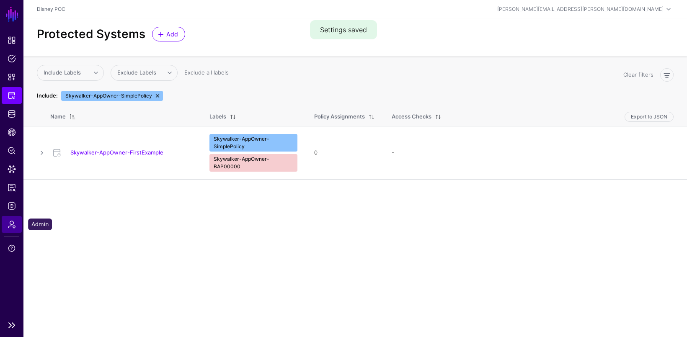
click at [9, 222] on span "Admin" at bounding box center [12, 224] width 8 height 8
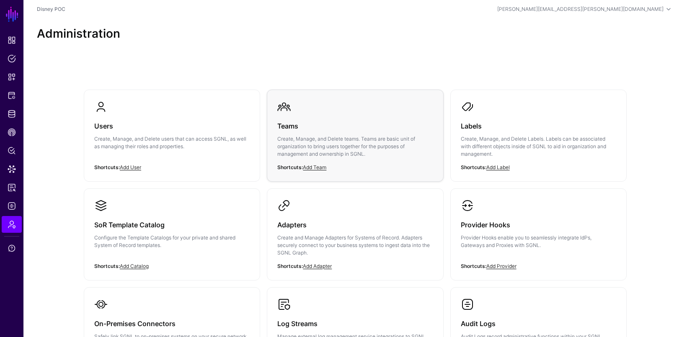
click at [326, 142] on p "Create, Manage, and Delete teams. Teams are basic unit of organization to bring…" at bounding box center [354, 146] width 155 height 23
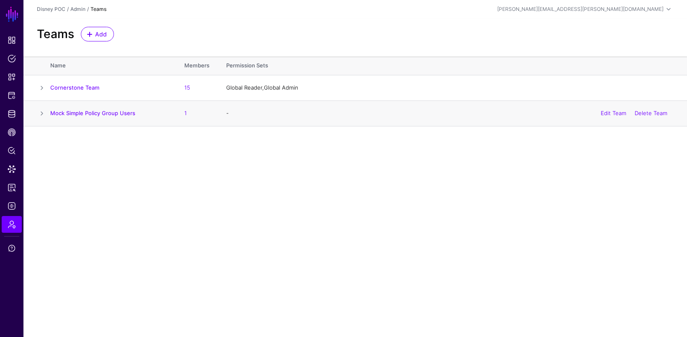
click at [39, 112] on span at bounding box center [42, 113] width 10 height 10
click at [43, 108] on span at bounding box center [42, 113] width 10 height 10
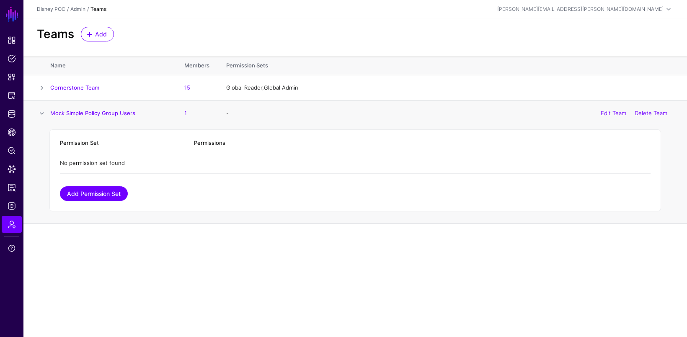
click at [111, 194] on link "Add Permission Set" at bounding box center [94, 193] width 68 height 15
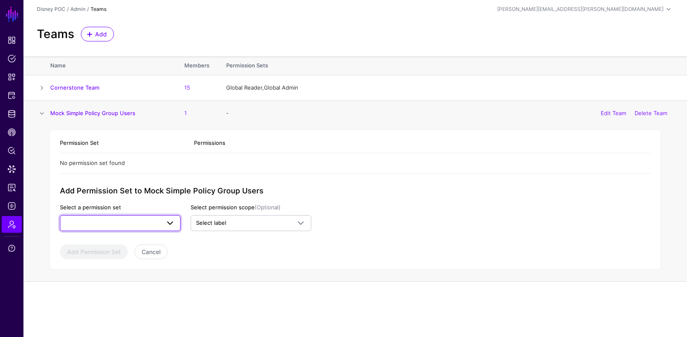
click at [126, 219] on span at bounding box center [120, 223] width 110 height 10
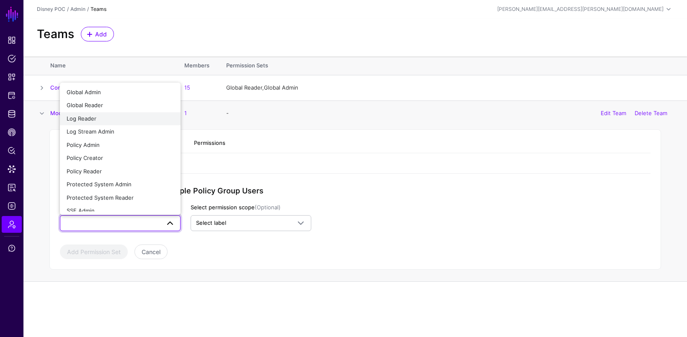
click at [120, 119] on div "Log Reader" at bounding box center [120, 119] width 107 height 8
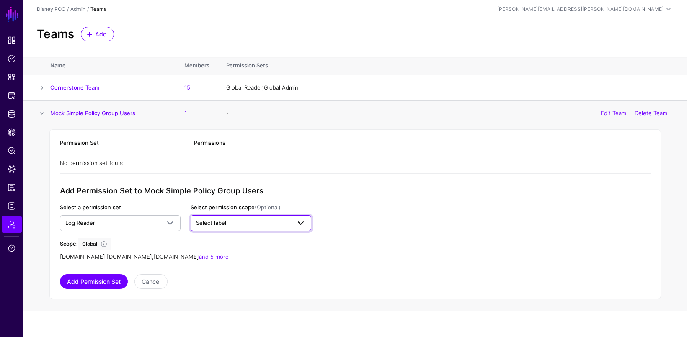
click at [232, 219] on span "Select label" at bounding box center [243, 223] width 95 height 8
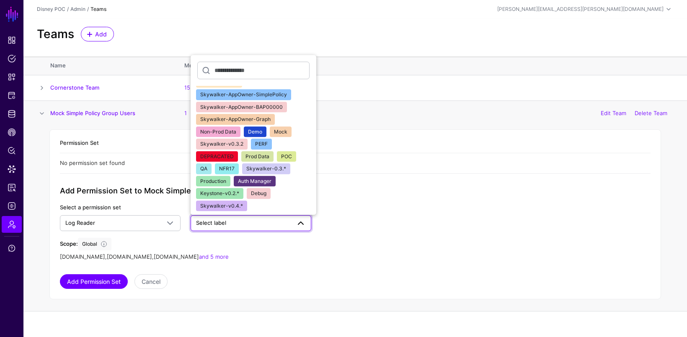
scroll to position [36, 0]
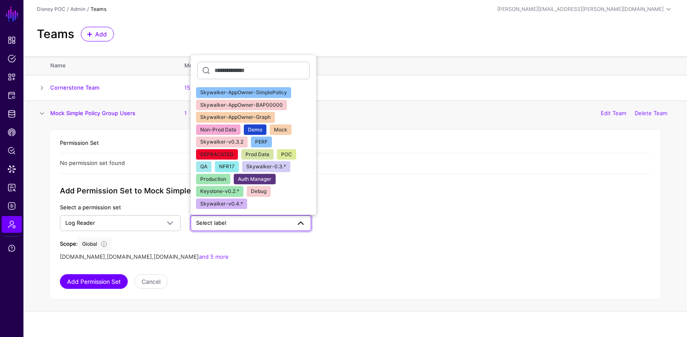
click at [270, 104] on span "Skywalker-AppOwner-BAP00000" at bounding box center [241, 105] width 83 height 6
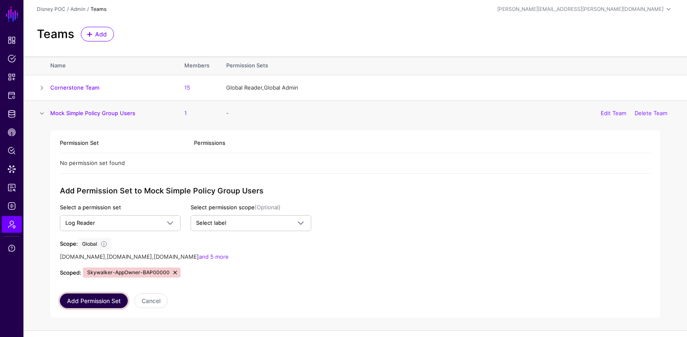
click at [108, 300] on button "Add Permission Set" at bounding box center [94, 301] width 68 height 15
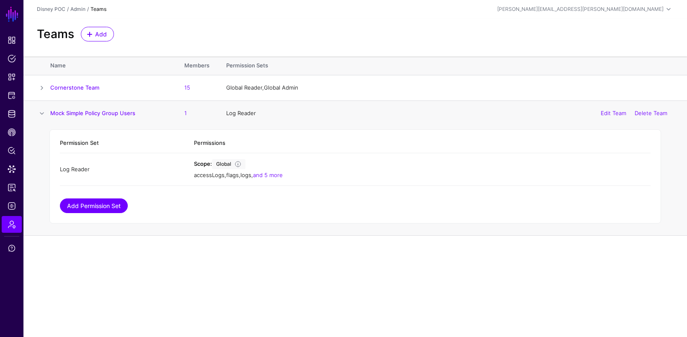
click at [106, 202] on link "Add Permission Set" at bounding box center [94, 206] width 68 height 15
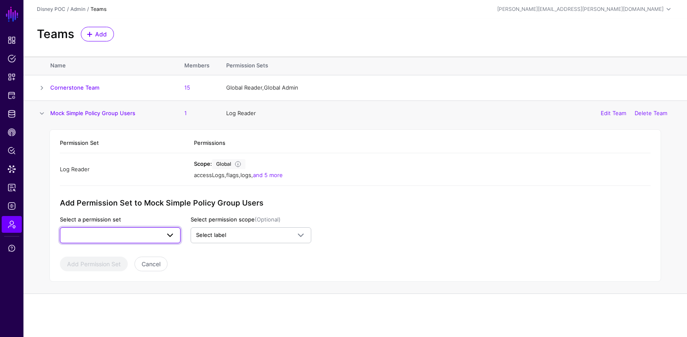
click at [96, 233] on span at bounding box center [120, 235] width 110 height 10
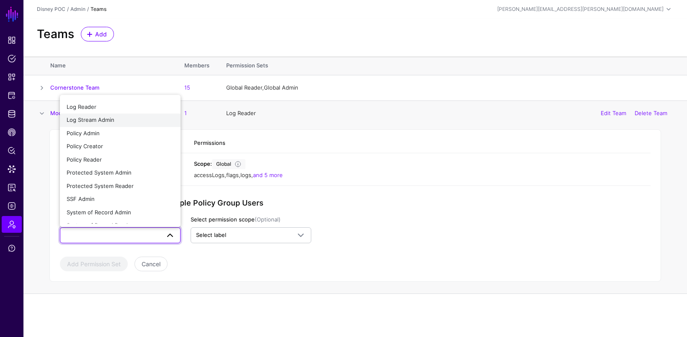
scroll to position [31, 0]
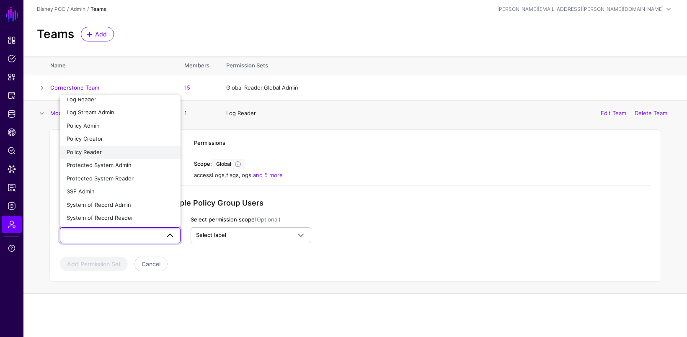
click at [107, 150] on div "Policy Reader" at bounding box center [120, 152] width 107 height 8
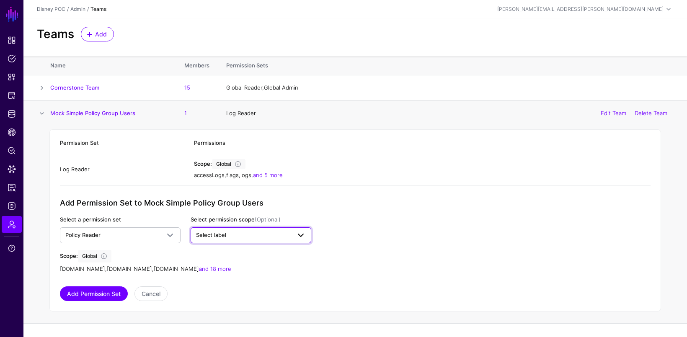
click at [228, 231] on span "Select label" at bounding box center [243, 235] width 95 height 8
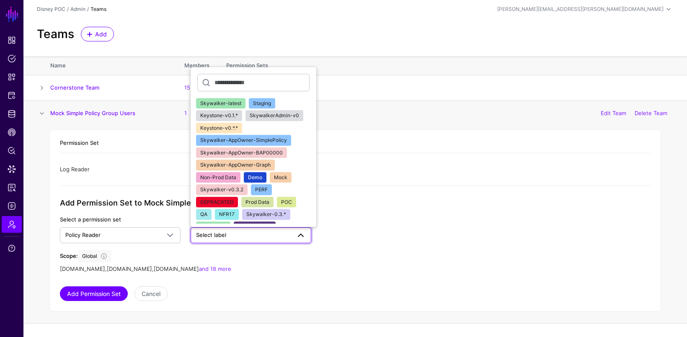
click at [257, 139] on span "Skywalker-AppOwner-SimplePolicy" at bounding box center [243, 140] width 87 height 6
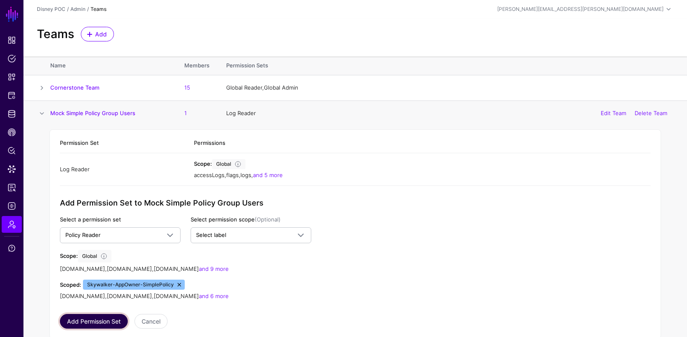
click at [115, 316] on button "Add Permission Set" at bounding box center [94, 321] width 68 height 15
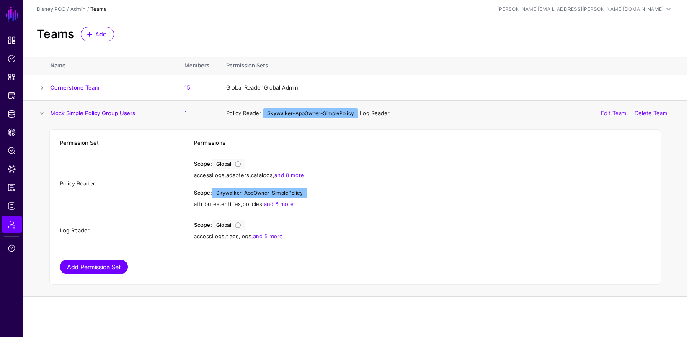
click at [111, 266] on link "Add Permission Set" at bounding box center [94, 267] width 68 height 15
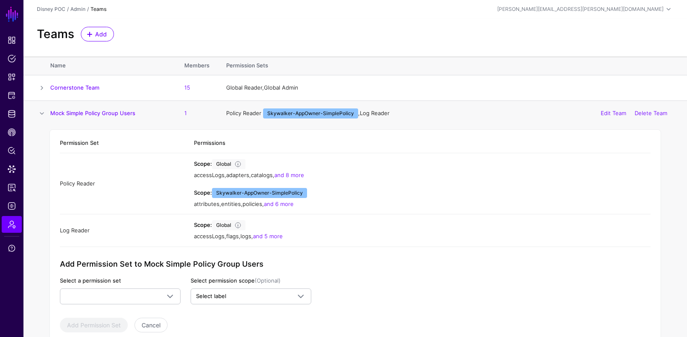
scroll to position [15, 0]
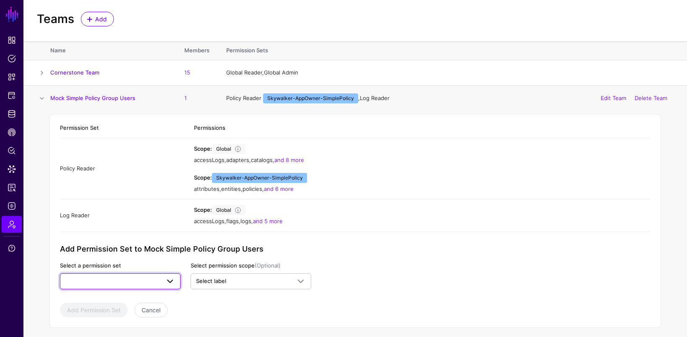
click at [109, 281] on span at bounding box center [120, 281] width 110 height 10
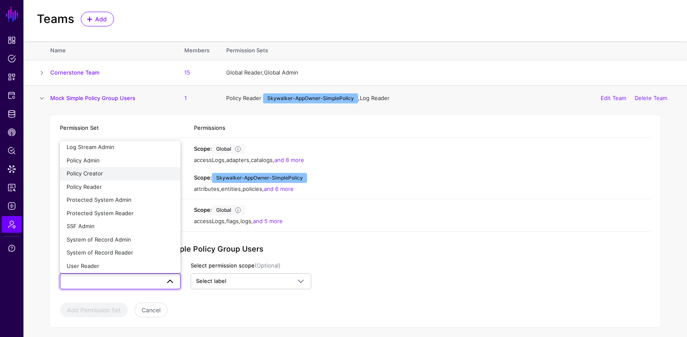
scroll to position [46, 0]
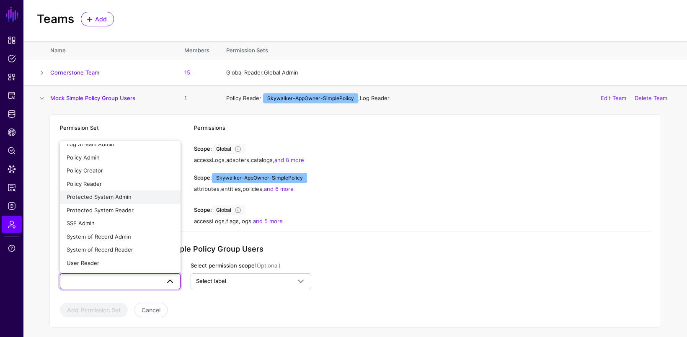
click at [142, 194] on div "Protected System Admin" at bounding box center [120, 197] width 107 height 8
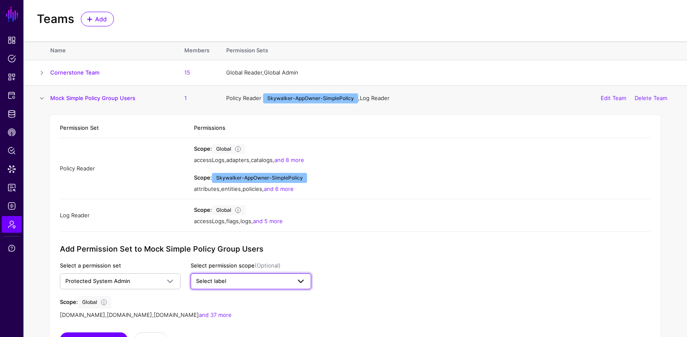
click at [252, 277] on span "Select label" at bounding box center [243, 281] width 95 height 8
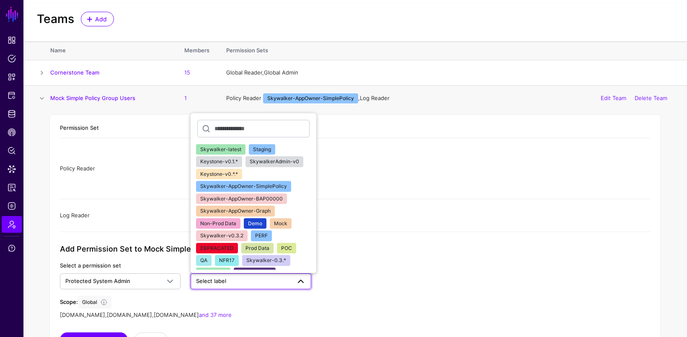
click at [252, 200] on div "Skywalker-AppOwner-BAP00000" at bounding box center [241, 199] width 83 height 8
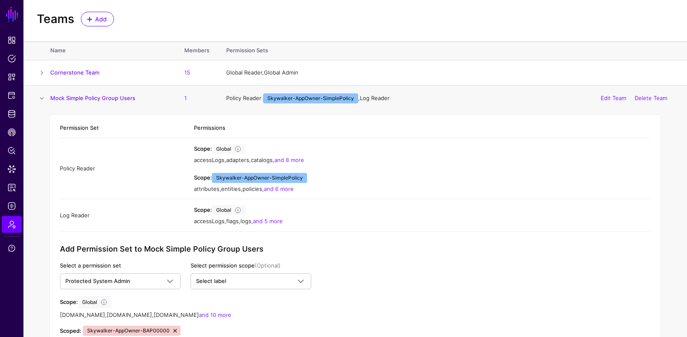
scroll to position [73, 0]
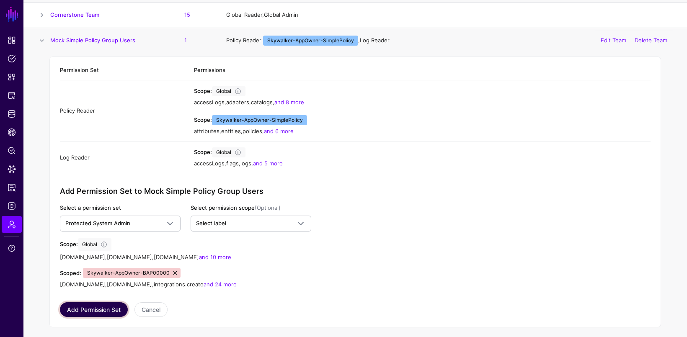
click at [104, 305] on button "Add Permission Set" at bounding box center [94, 309] width 68 height 15
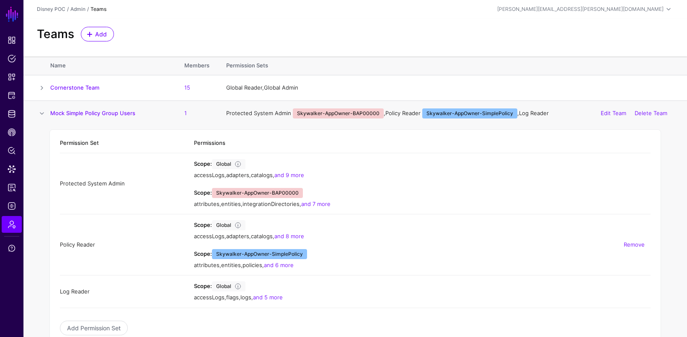
scroll to position [18, 0]
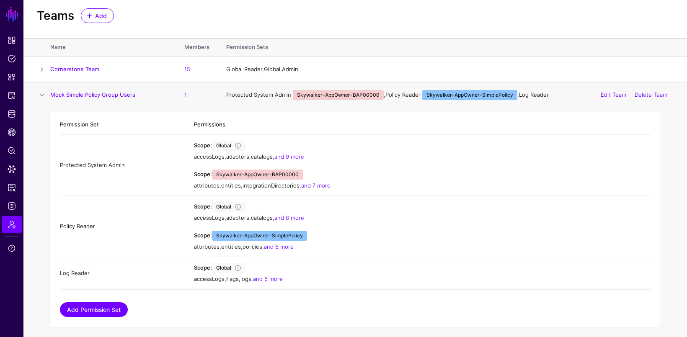
click at [100, 308] on link "Add Permission Set" at bounding box center [94, 309] width 68 height 15
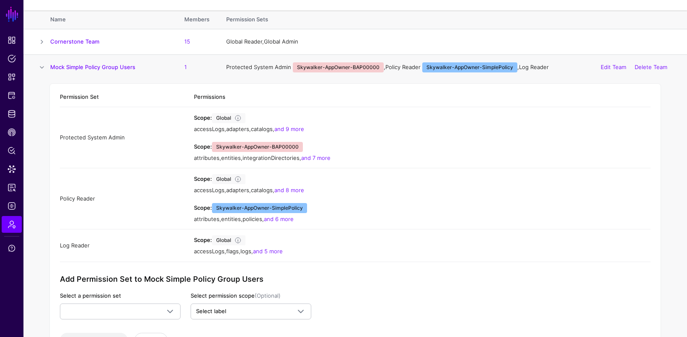
scroll to position [76, 0]
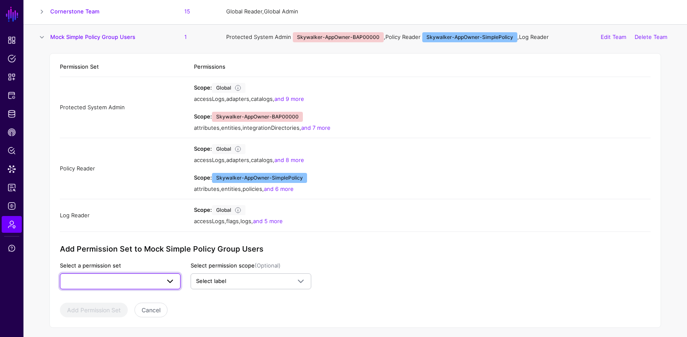
click at [120, 277] on span at bounding box center [120, 281] width 110 height 10
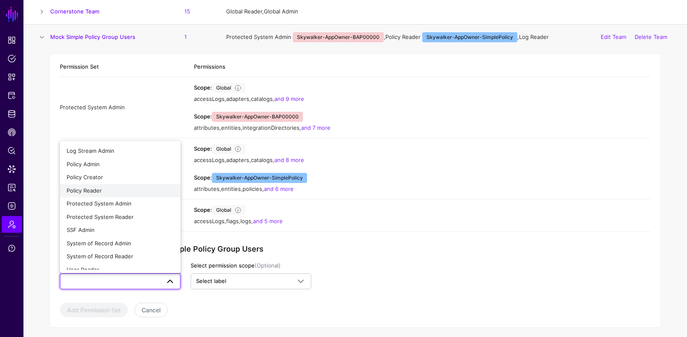
scroll to position [46, 0]
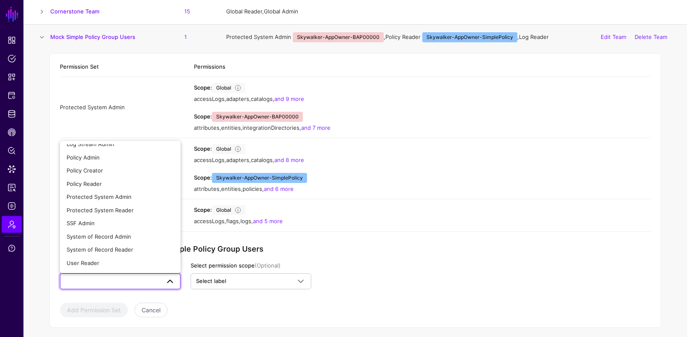
click at [413, 239] on app-admin-shared-permissions "Permission Set Permissions Protected System Admin Scope: Global accessLogs , ad…" at bounding box center [355, 187] width 591 height 261
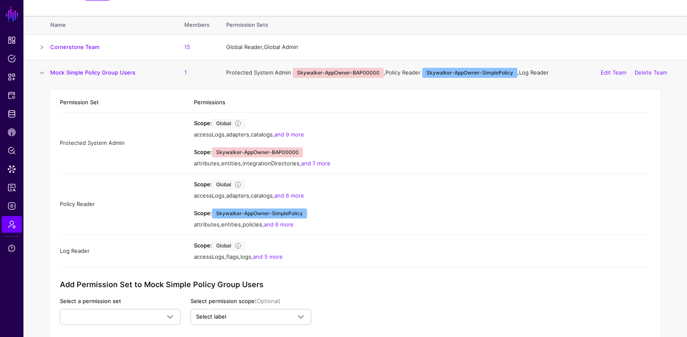
scroll to position [43, 0]
